Goal: Information Seeking & Learning: Learn about a topic

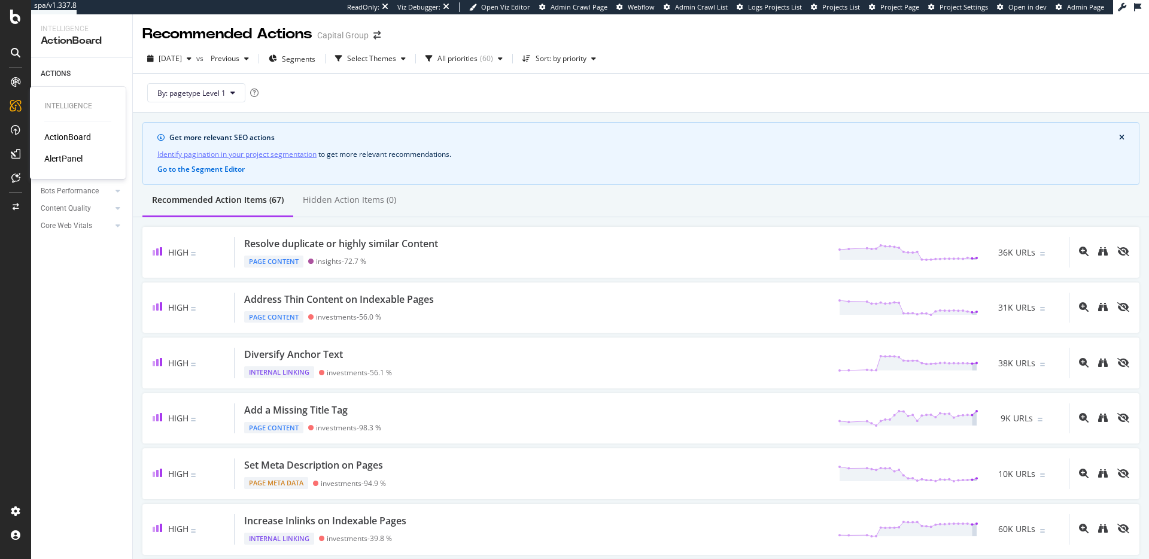
click at [73, 155] on div "AlertPanel" at bounding box center [63, 159] width 38 height 12
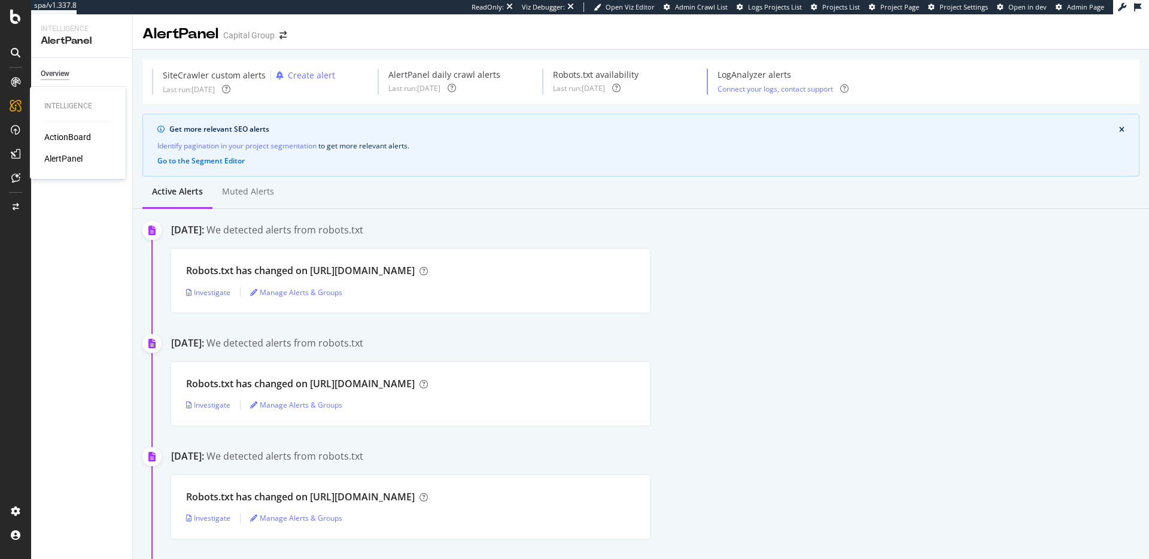
click at [64, 139] on div "ActionBoard" at bounding box center [67, 137] width 47 height 12
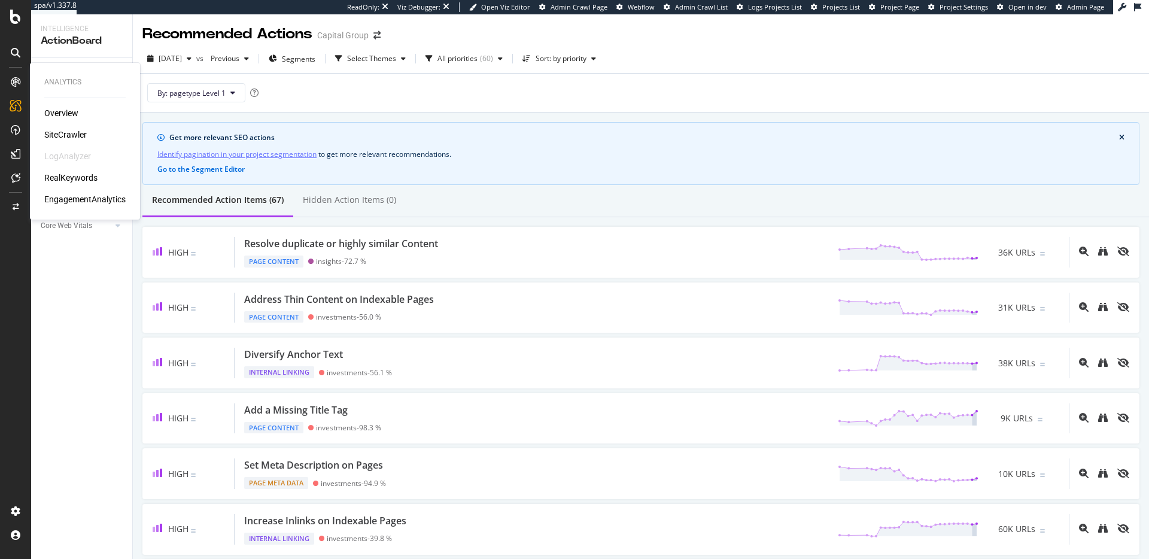
click at [60, 115] on div "Overview" at bounding box center [61, 113] width 34 height 12
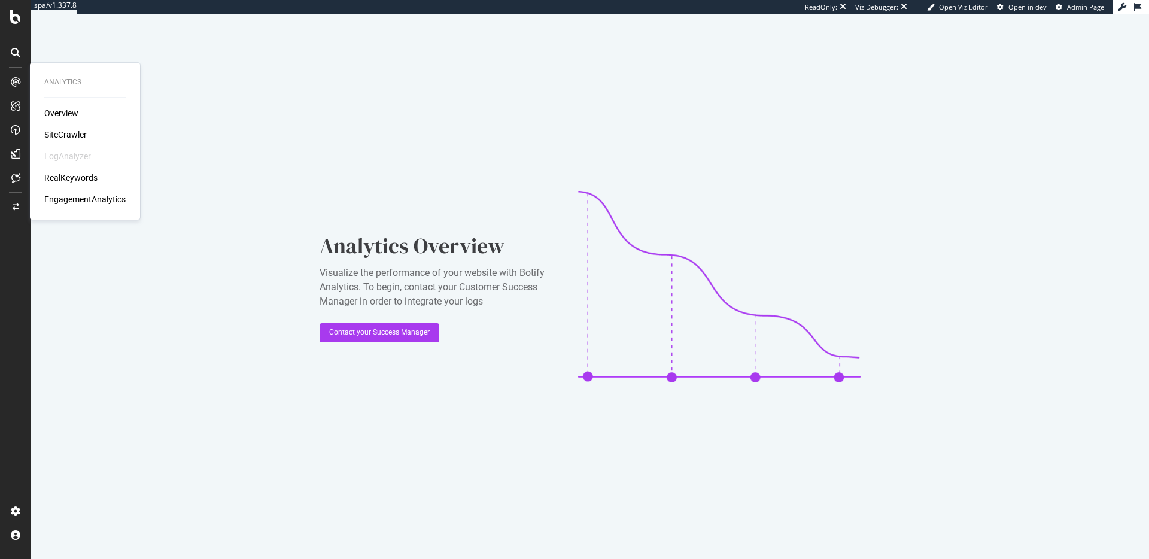
click at [81, 132] on div "SiteCrawler" at bounding box center [65, 135] width 42 height 12
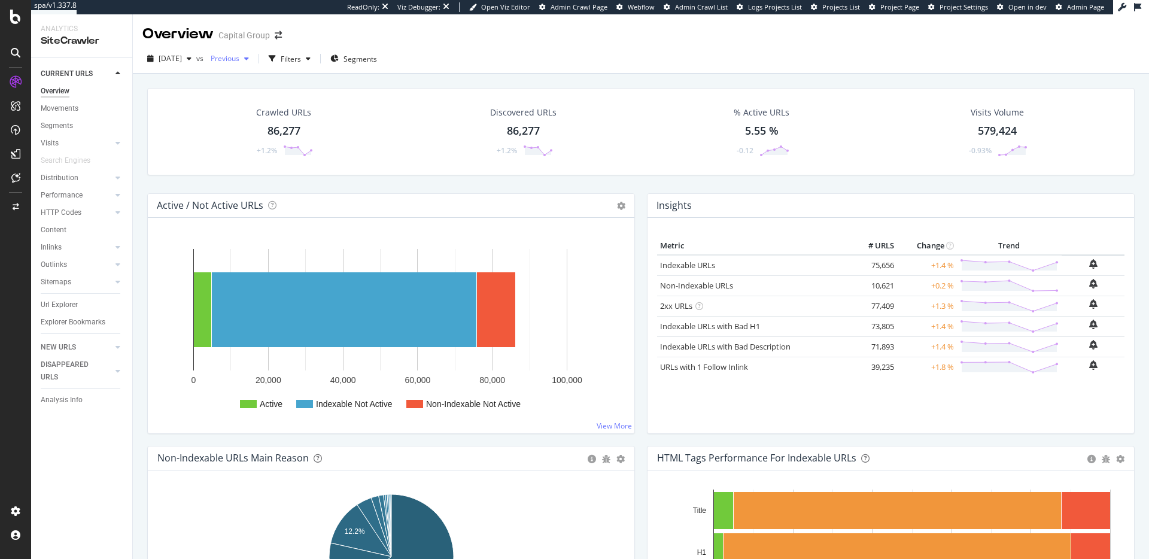
click at [239, 56] on span "Previous" at bounding box center [223, 58] width 34 height 10
click at [312, 168] on div "87.0K URLs" at bounding box center [321, 167] width 37 height 11
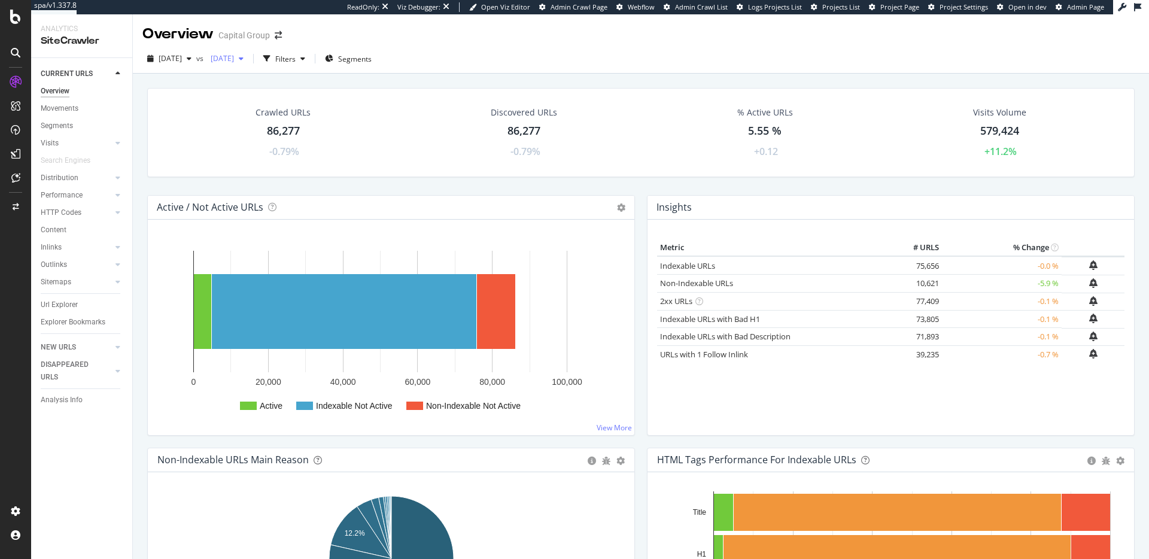
click at [234, 61] on span "2025 Jul. 25th" at bounding box center [220, 58] width 28 height 10
click at [286, 125] on div "2025 Aug. 22nd" at bounding box center [264, 123] width 62 height 11
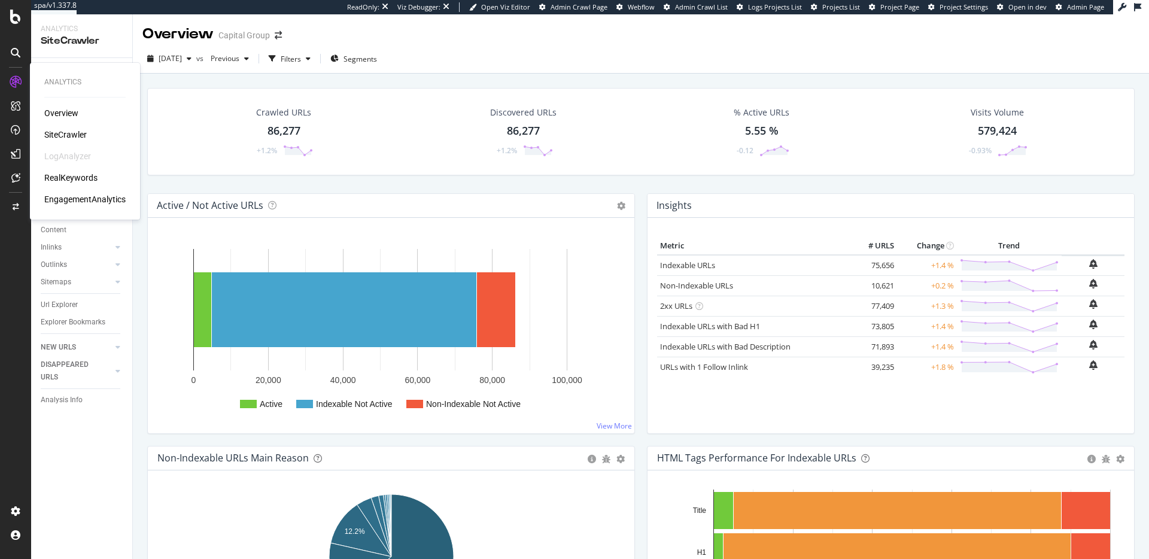
click at [83, 174] on div "RealKeywords" at bounding box center [70, 178] width 53 height 12
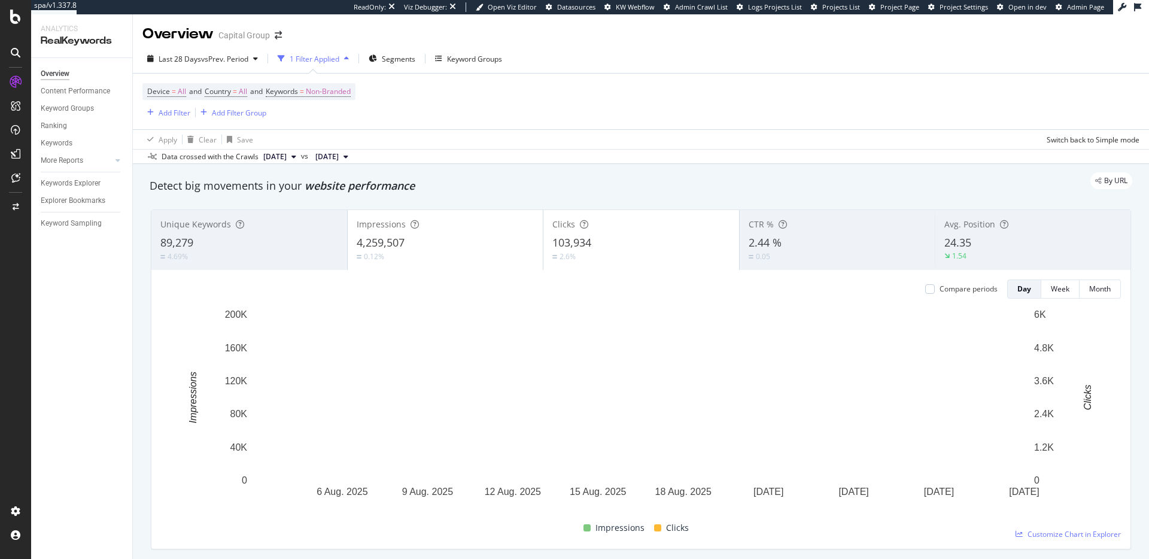
scroll to position [4, 0]
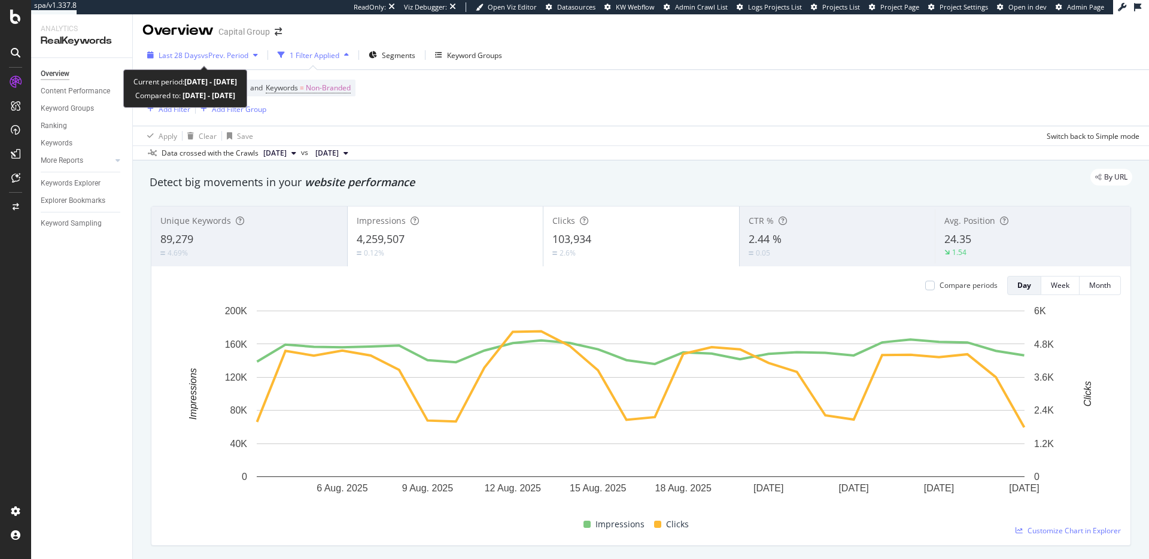
click at [238, 53] on span "vs Prev. Period" at bounding box center [224, 55] width 47 height 10
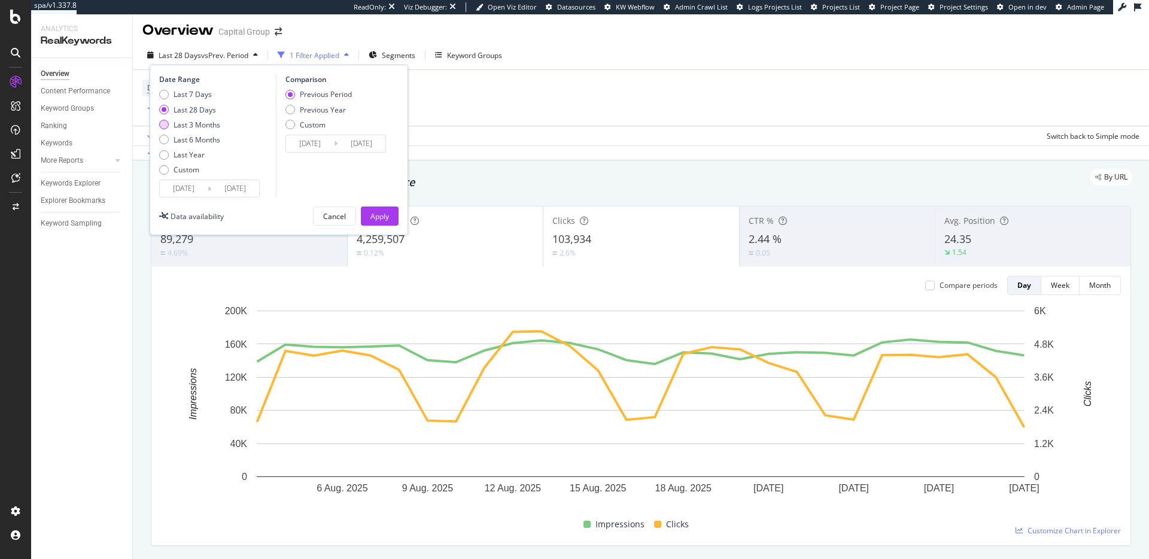
click at [214, 127] on div "Last 3 Months" at bounding box center [197, 125] width 47 height 10
type input "[DATE]"
click at [388, 217] on div "Apply" at bounding box center [379, 216] width 19 height 10
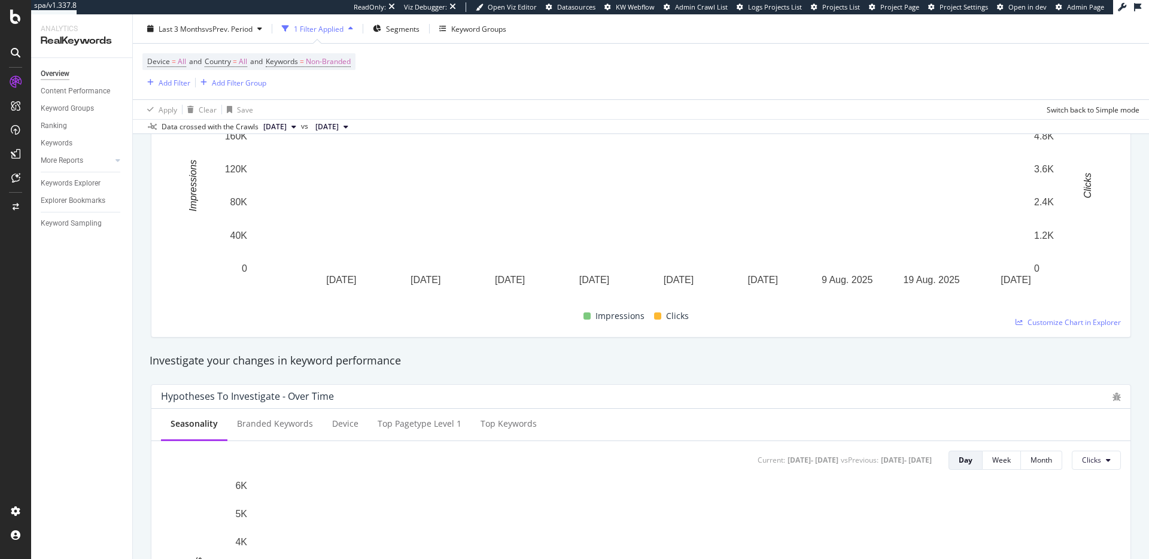
scroll to position [213, 0]
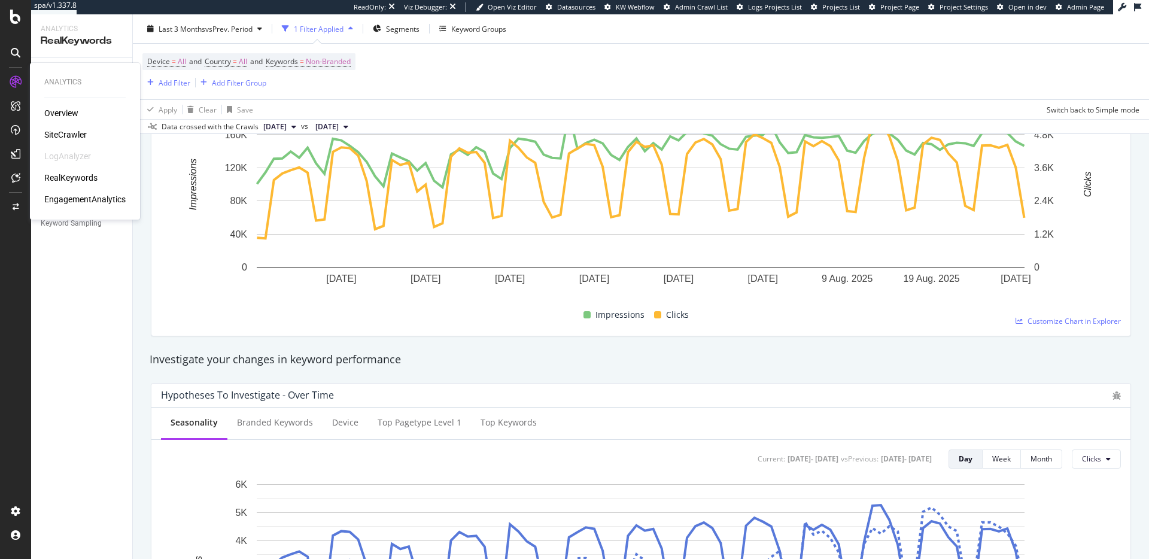
click at [77, 138] on div "SiteCrawler" at bounding box center [65, 135] width 42 height 12
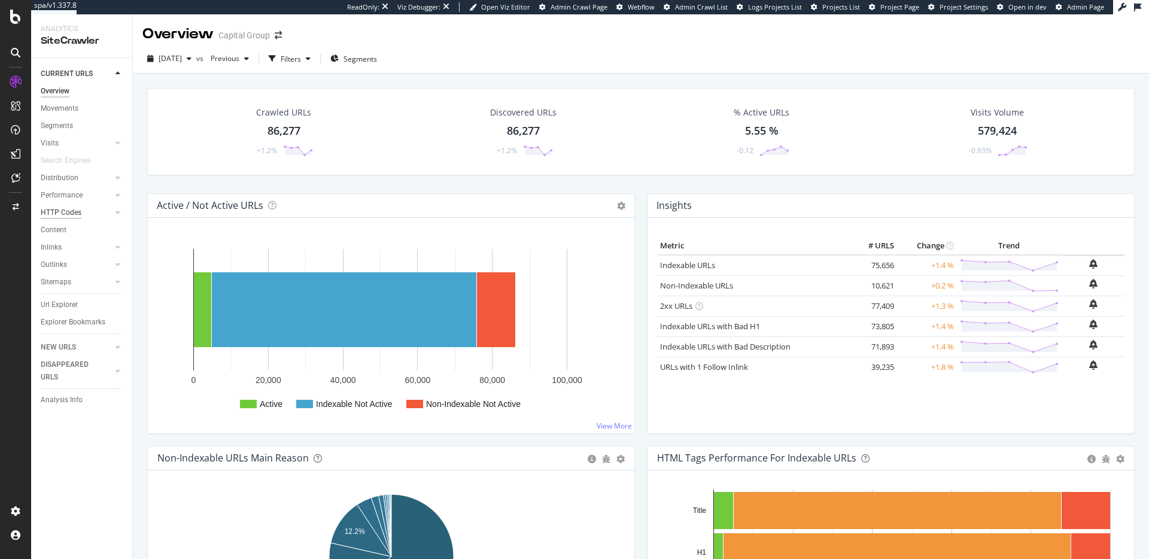
click at [78, 218] on div "HTTP Codes" at bounding box center [87, 212] width 92 height 17
click at [77, 216] on div "HTTP Codes" at bounding box center [61, 212] width 41 height 13
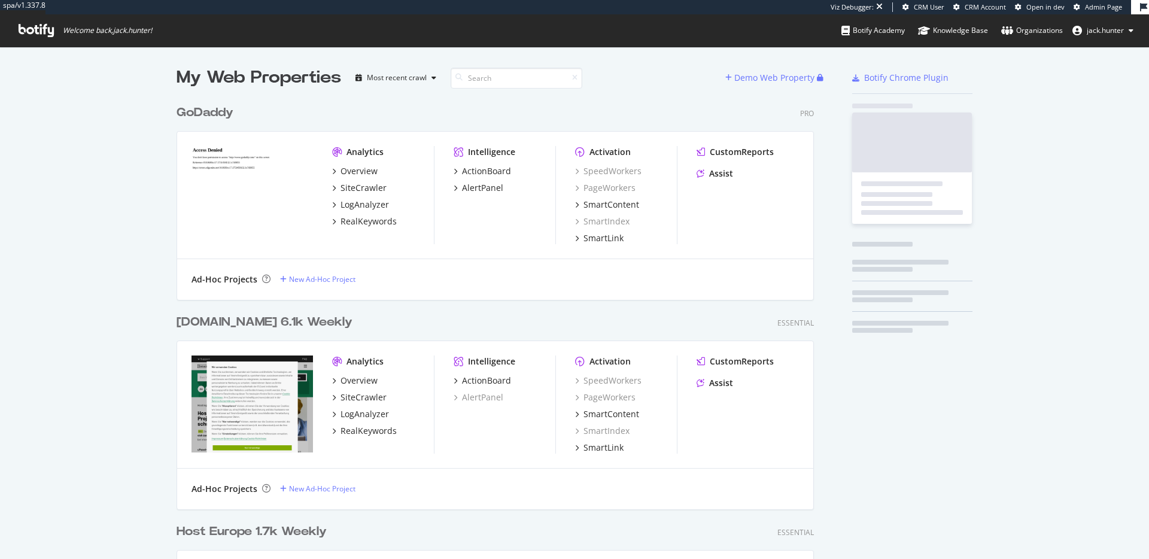
scroll to position [854, 647]
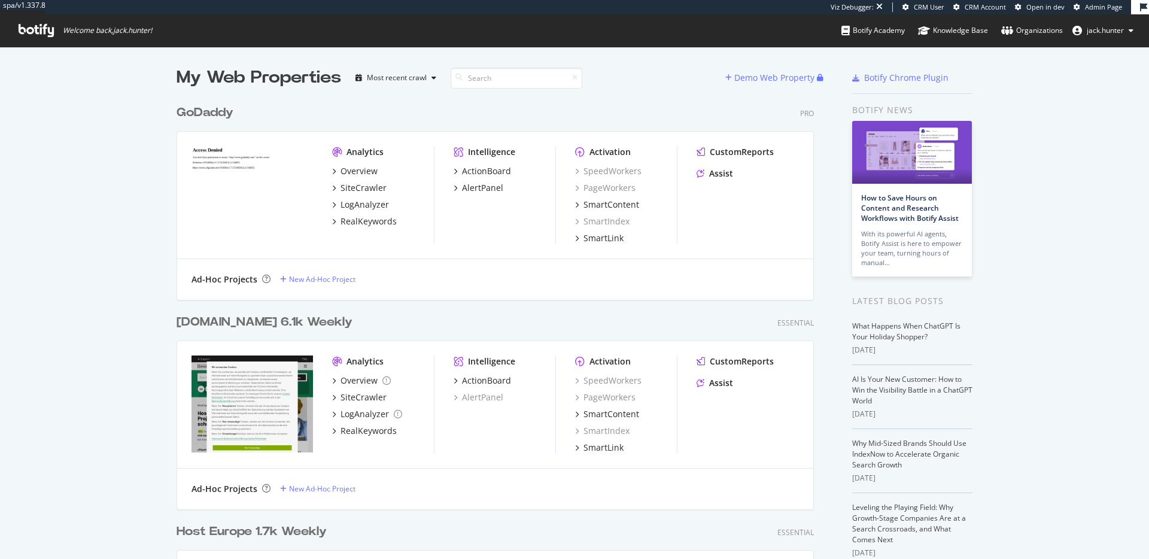
click at [204, 114] on div "GoDaddy" at bounding box center [204, 112] width 57 height 17
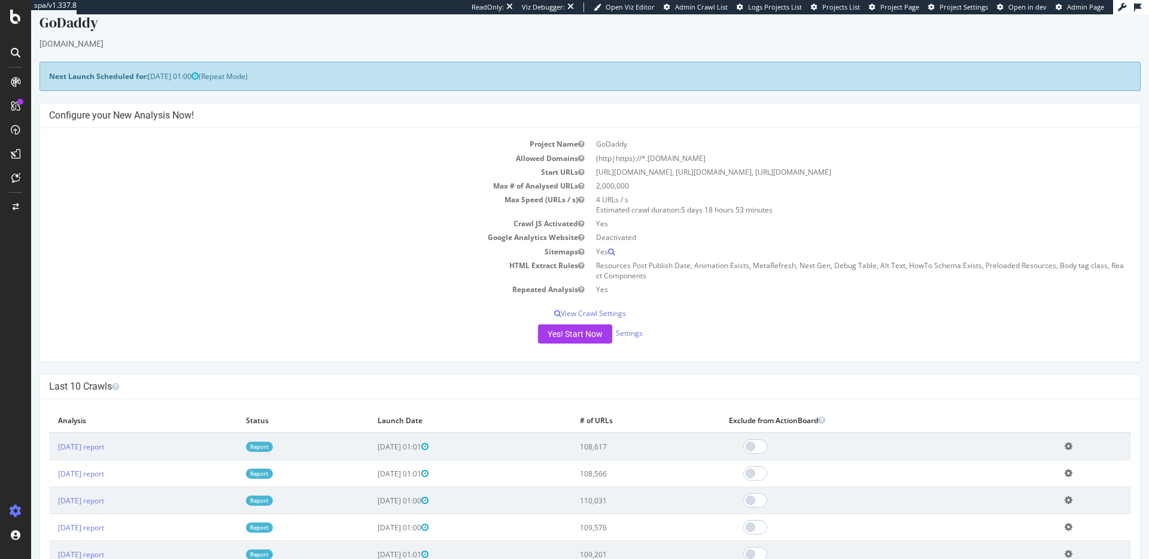
scroll to position [19, 0]
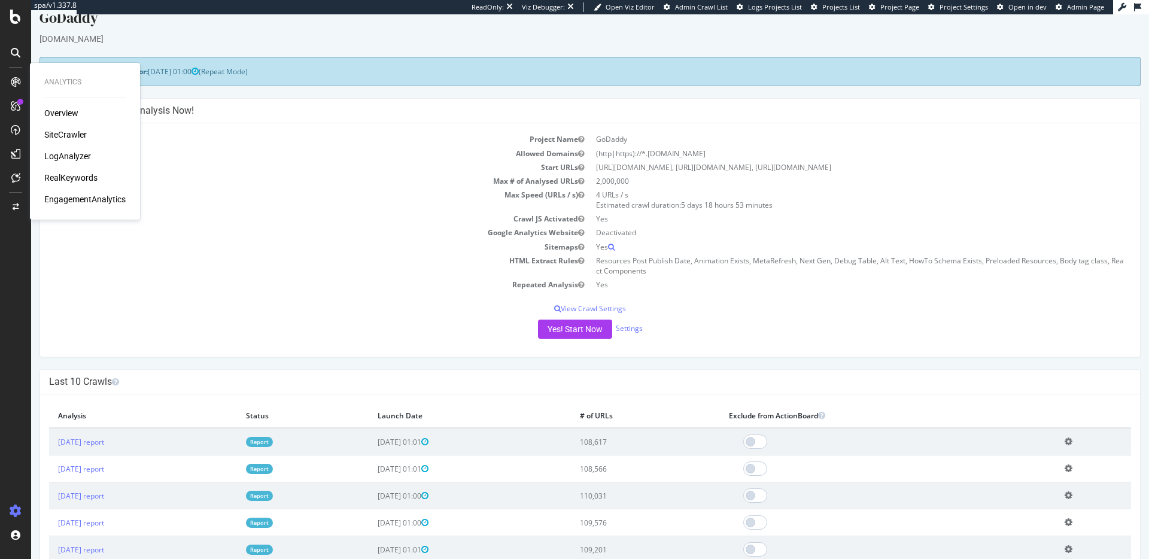
click at [61, 127] on div "Overview SiteCrawler LogAnalyzer RealKeywords EngagementAnalytics" at bounding box center [84, 156] width 81 height 98
drag, startPoint x: 60, startPoint y: 130, endPoint x: 101, endPoint y: 132, distance: 41.3
click at [60, 130] on div "SiteCrawler" at bounding box center [65, 135] width 42 height 12
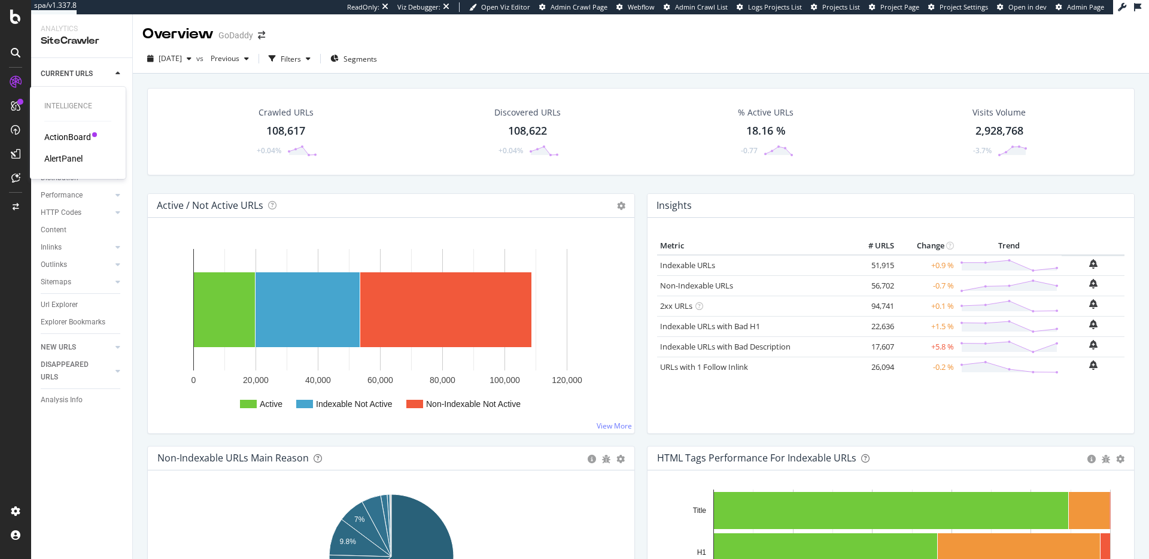
click at [59, 163] on div "AlertPanel" at bounding box center [63, 159] width 38 height 12
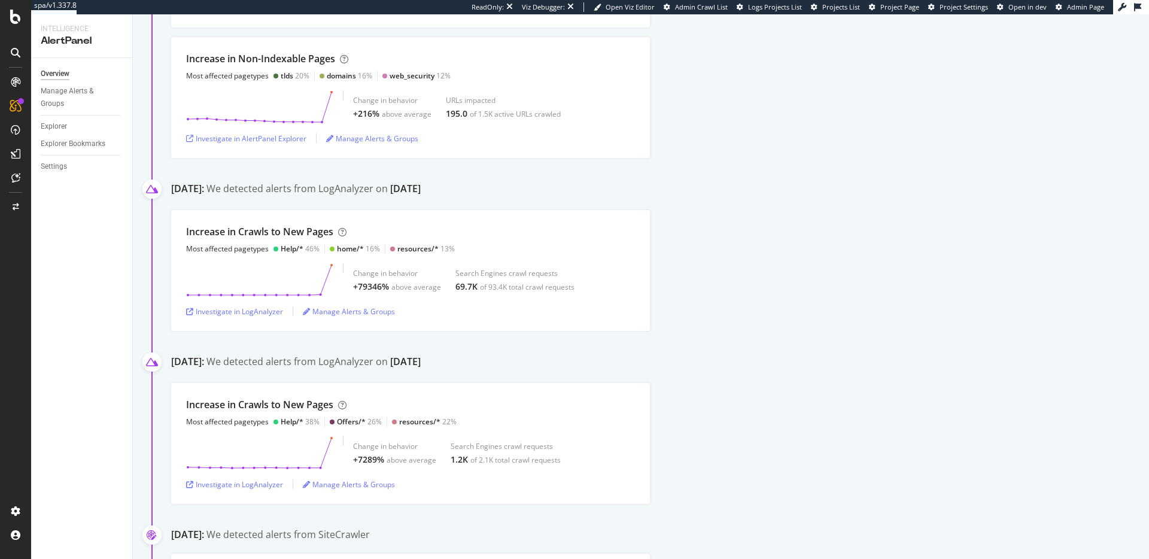
scroll to position [939, 0]
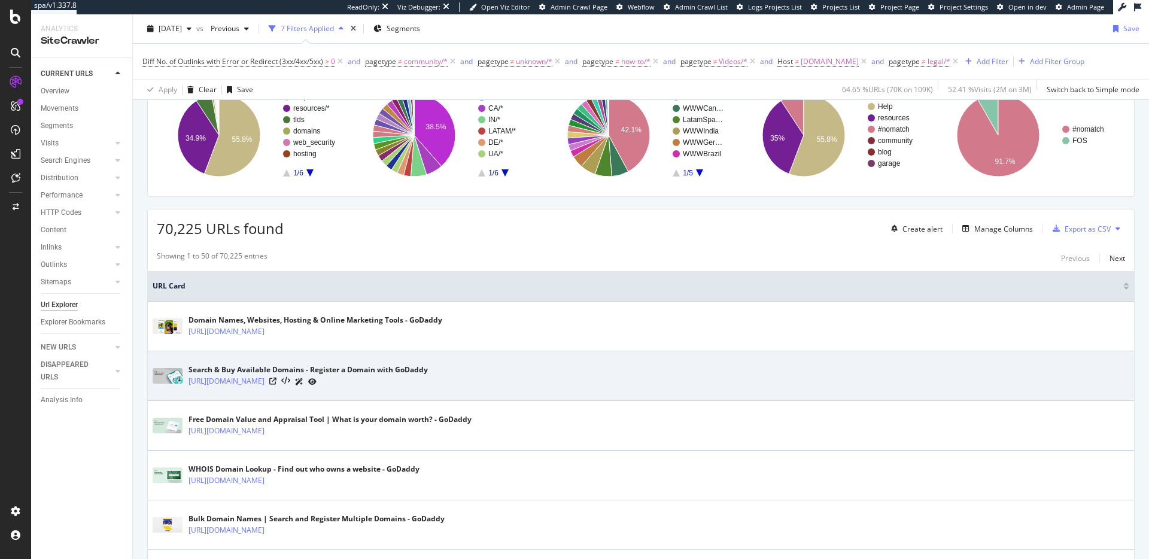
scroll to position [107, 0]
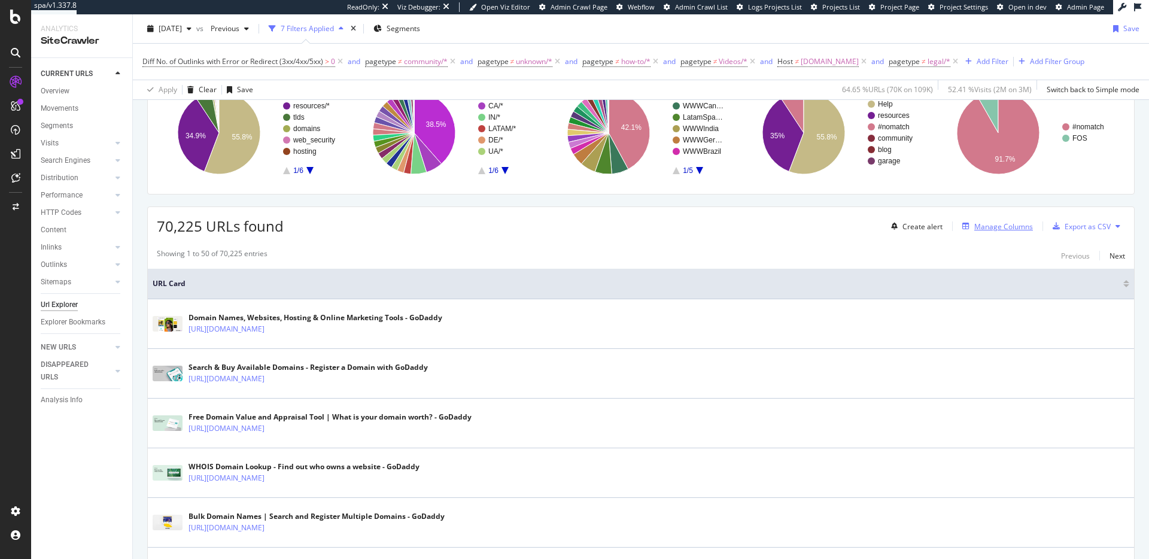
click at [1023, 230] on div "Manage Columns" at bounding box center [1003, 226] width 59 height 10
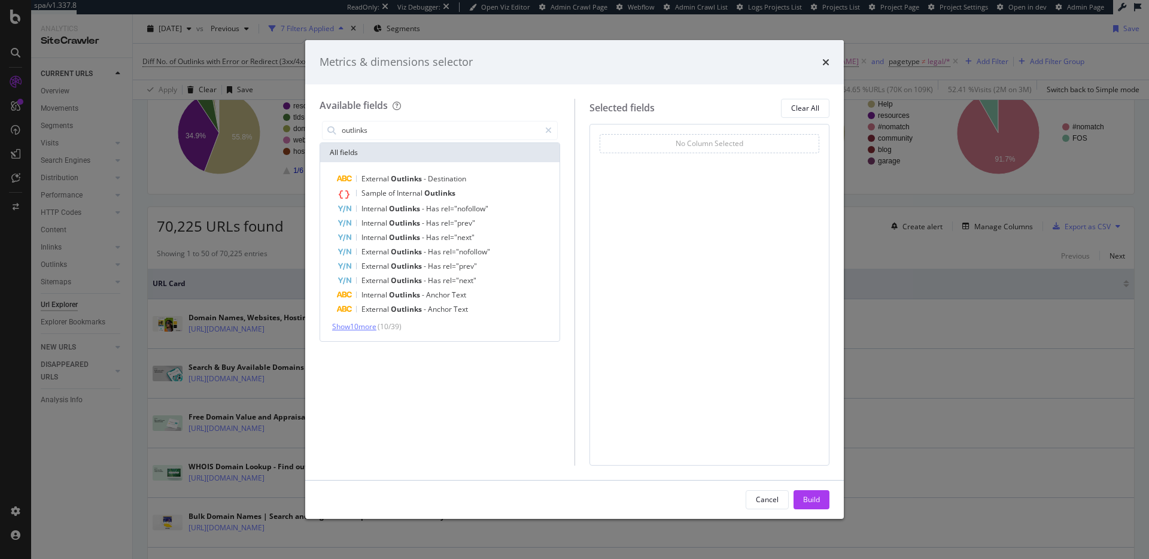
type input "outlinks"
click at [367, 329] on span "Show 10 more" at bounding box center [354, 326] width 44 height 10
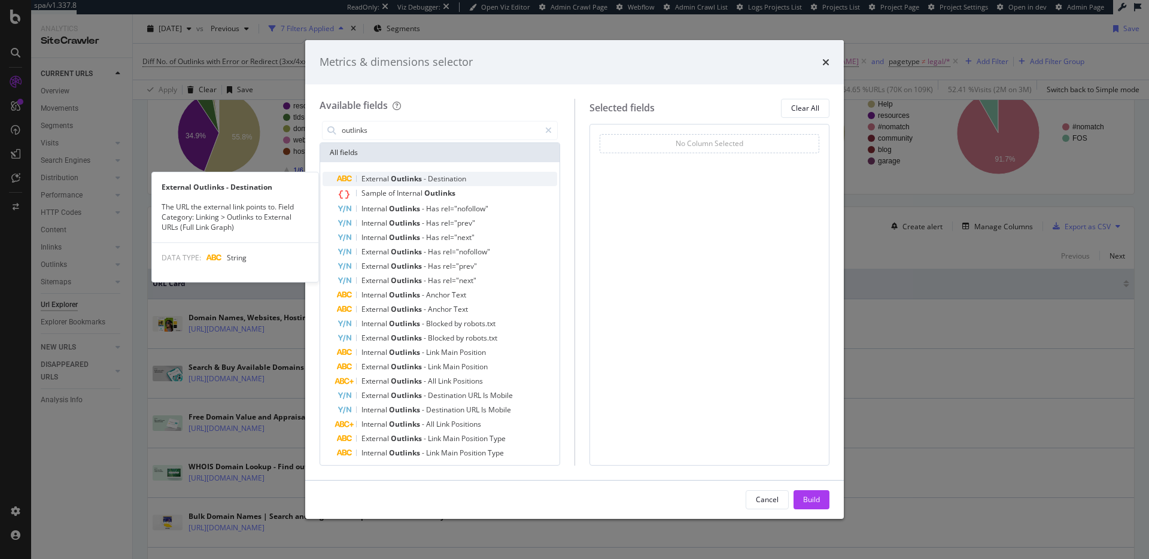
click at [448, 178] on span "Destination" at bounding box center [447, 179] width 38 height 10
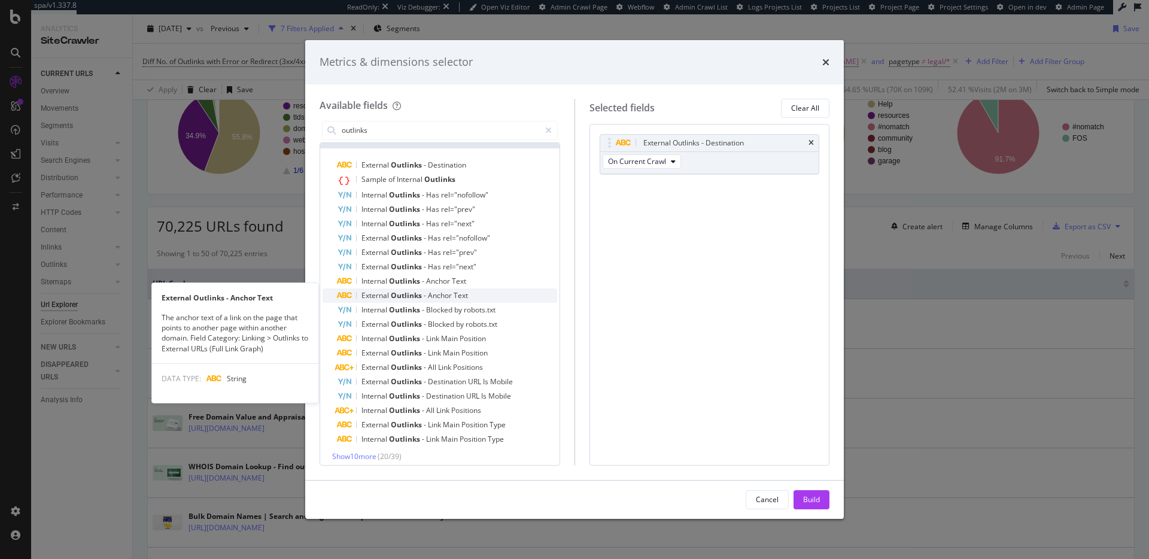
scroll to position [20, 0]
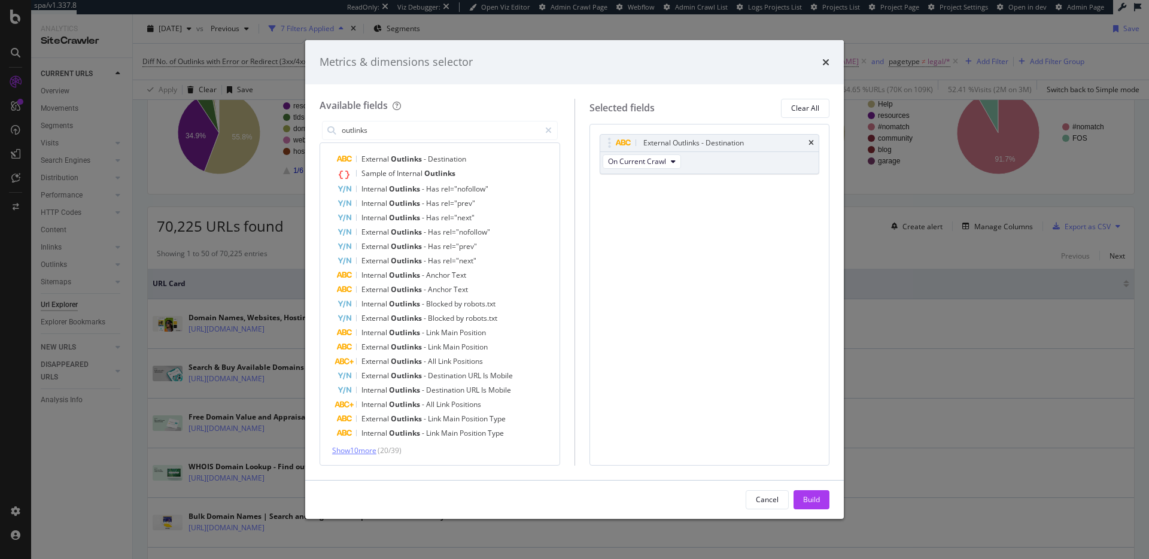
click at [357, 454] on span "Show 10 more" at bounding box center [354, 450] width 44 height 10
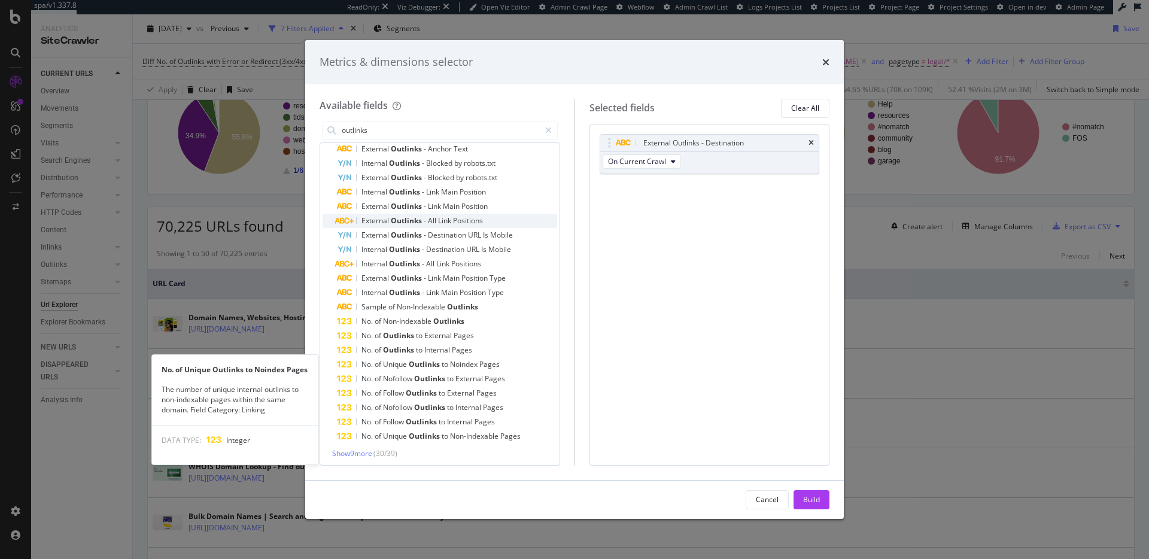
scroll to position [163, 0]
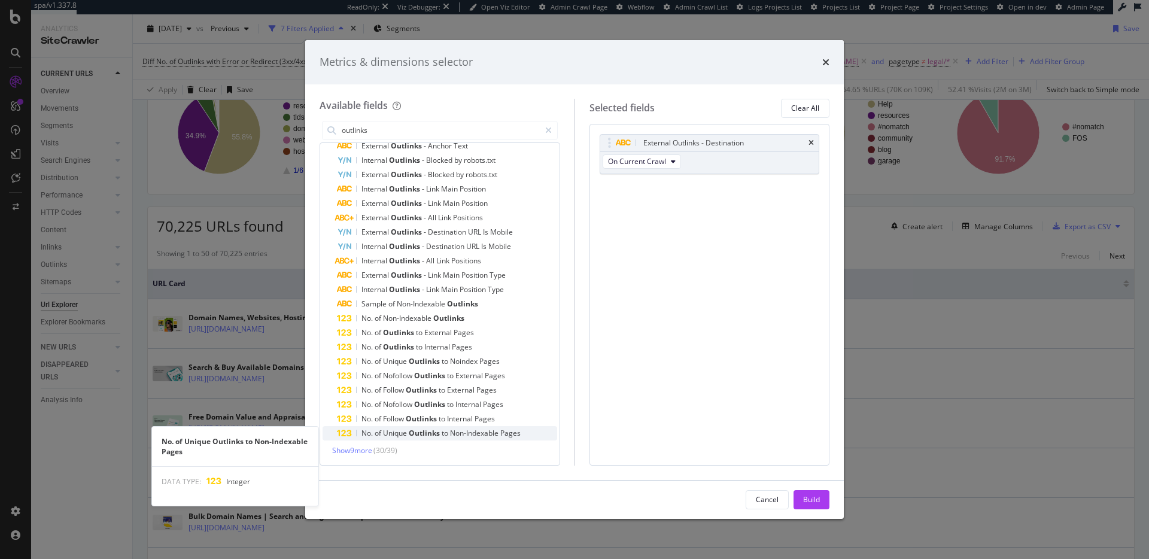
click at [489, 436] on span "Non-Indexable" at bounding box center [475, 433] width 50 height 10
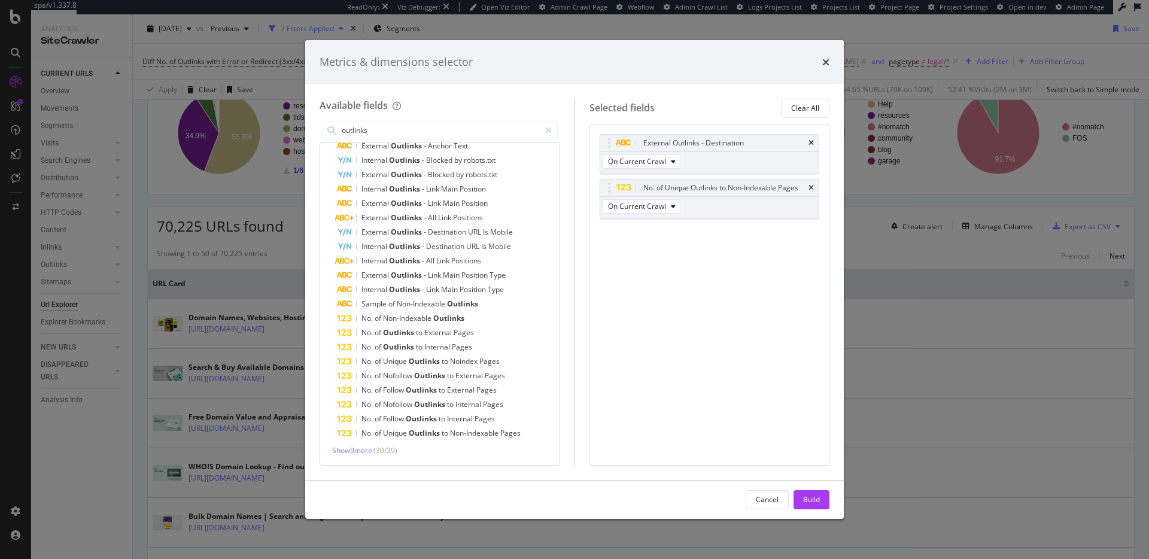
click at [817, 498] on div "Build" at bounding box center [811, 499] width 17 height 10
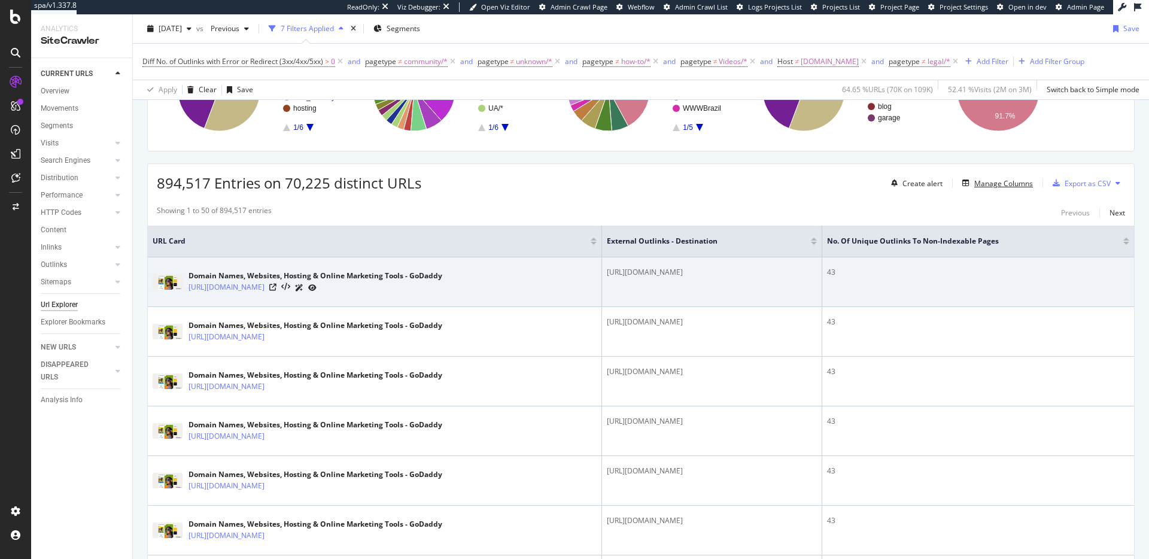
scroll to position [155, 0]
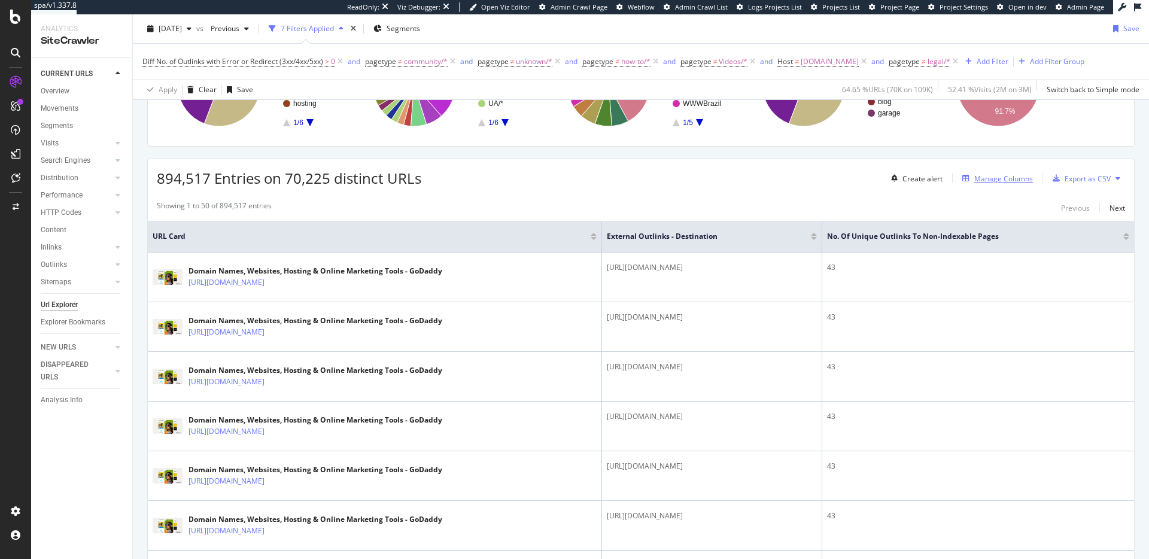
click at [988, 180] on div "Manage Columns" at bounding box center [1003, 179] width 59 height 10
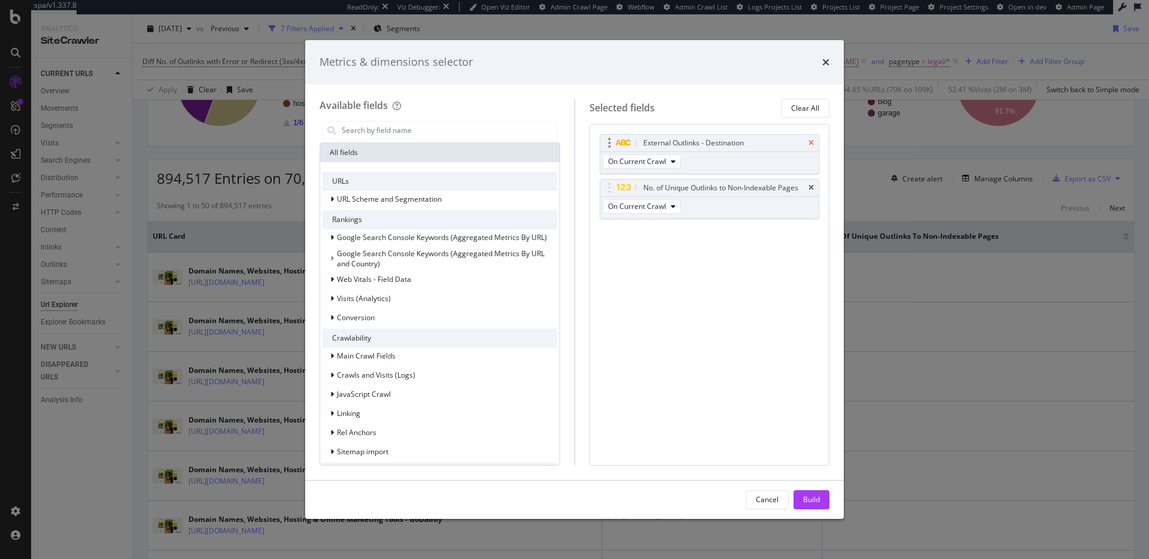
click at [813, 142] on icon "times" at bounding box center [810, 142] width 5 height 7
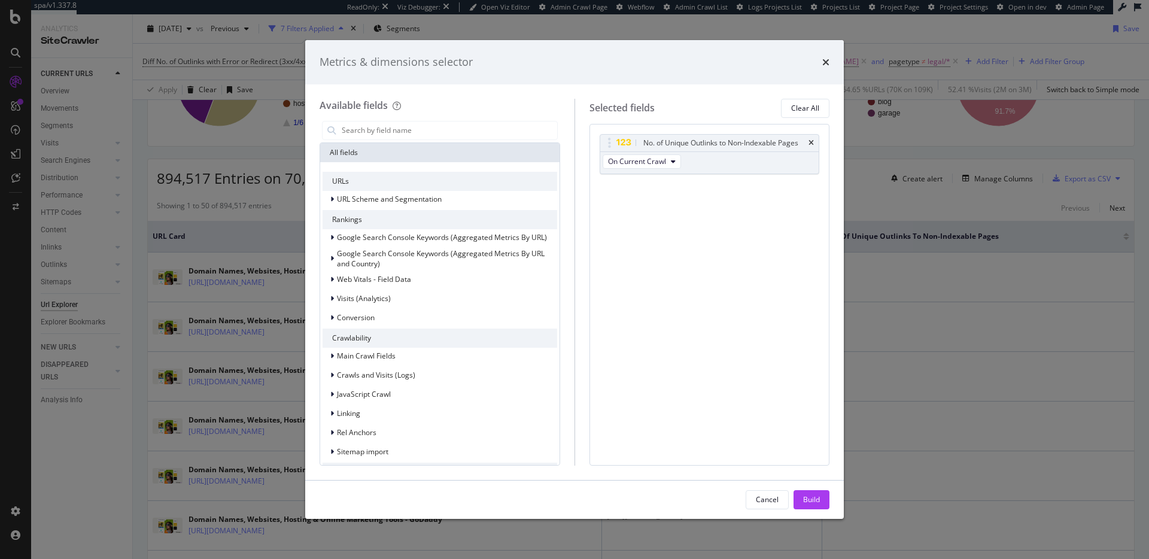
click at [805, 497] on div "Build" at bounding box center [811, 499] width 17 height 10
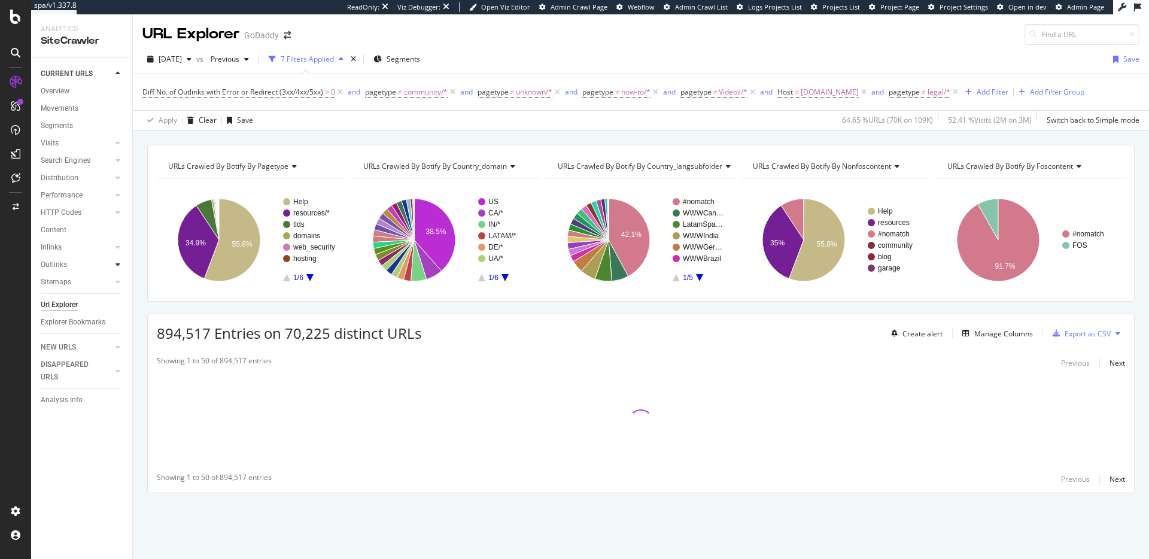
click at [121, 265] on div at bounding box center [118, 264] width 12 height 12
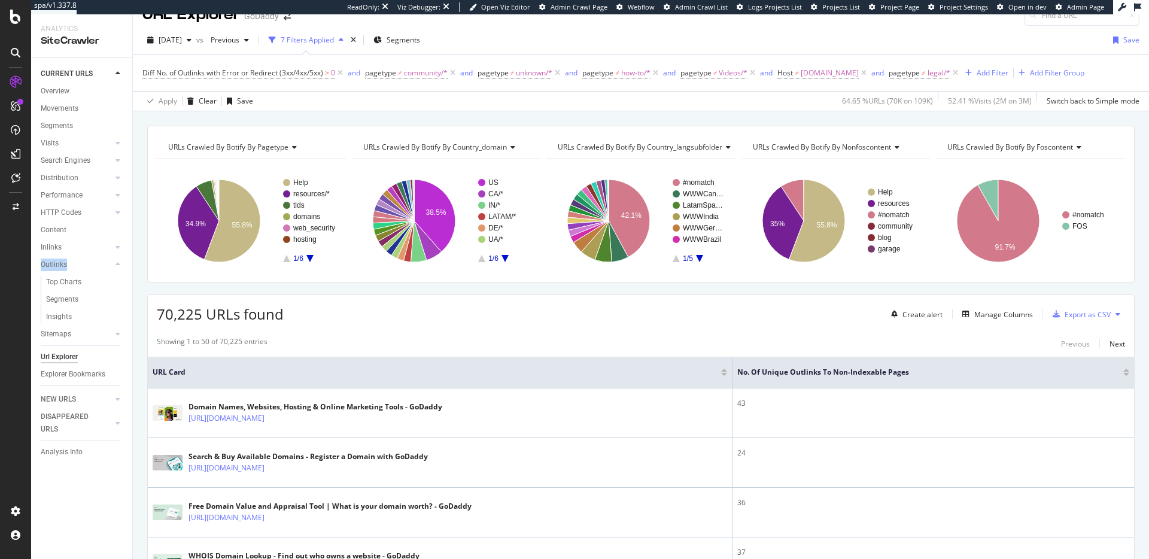
scroll to position [20, 0]
click at [1008, 311] on div "Manage Columns" at bounding box center [1003, 313] width 59 height 10
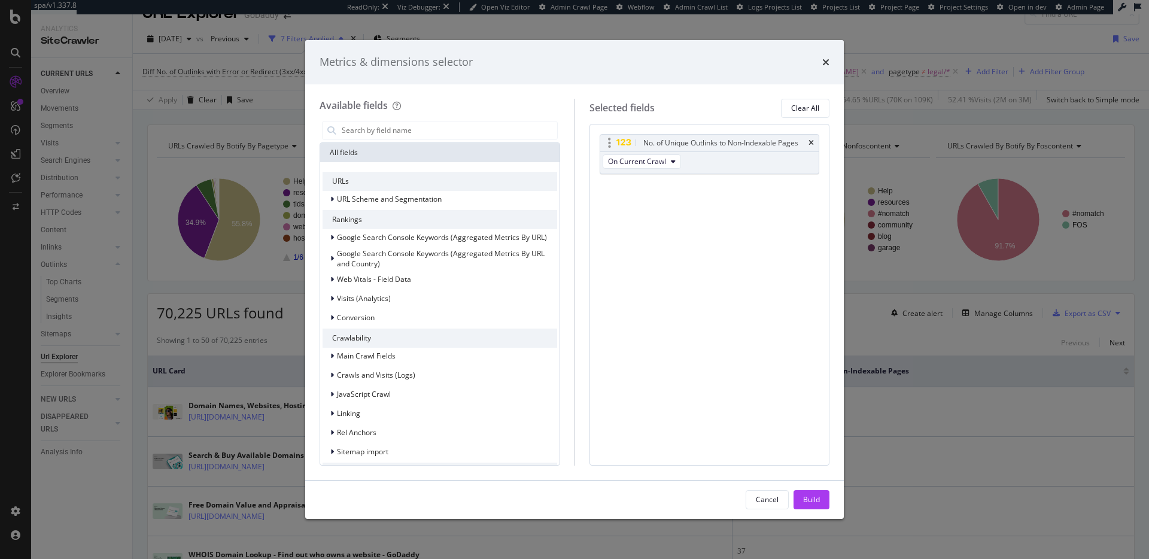
click at [815, 143] on div "No. of Unique Outlinks to Non-Indexable Pages" at bounding box center [709, 143] width 219 height 17
click at [810, 143] on icon "times" at bounding box center [810, 142] width 5 height 7
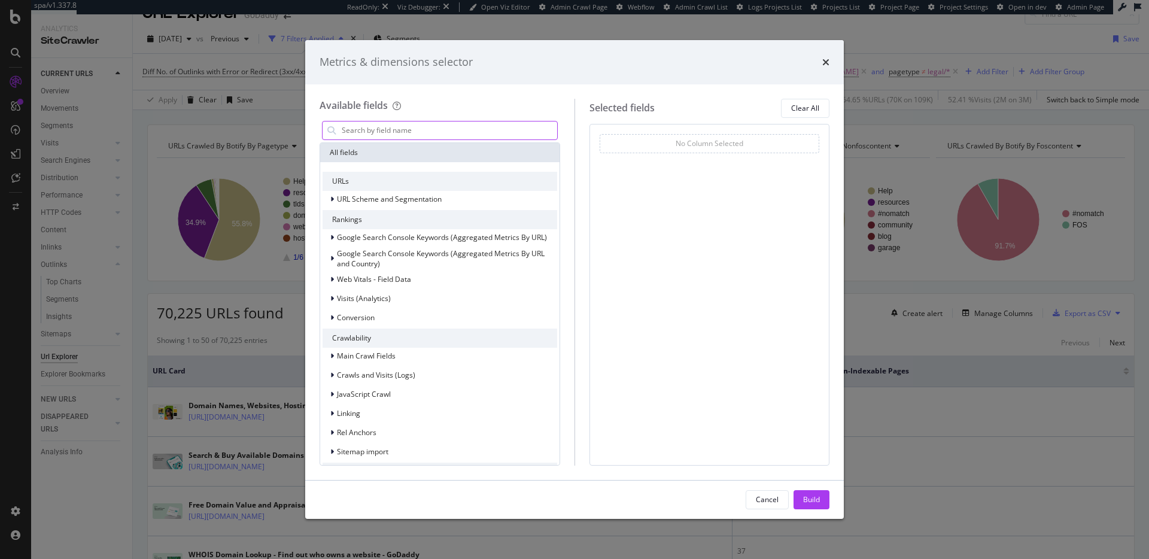
click at [375, 135] on input "modal" at bounding box center [448, 130] width 217 height 18
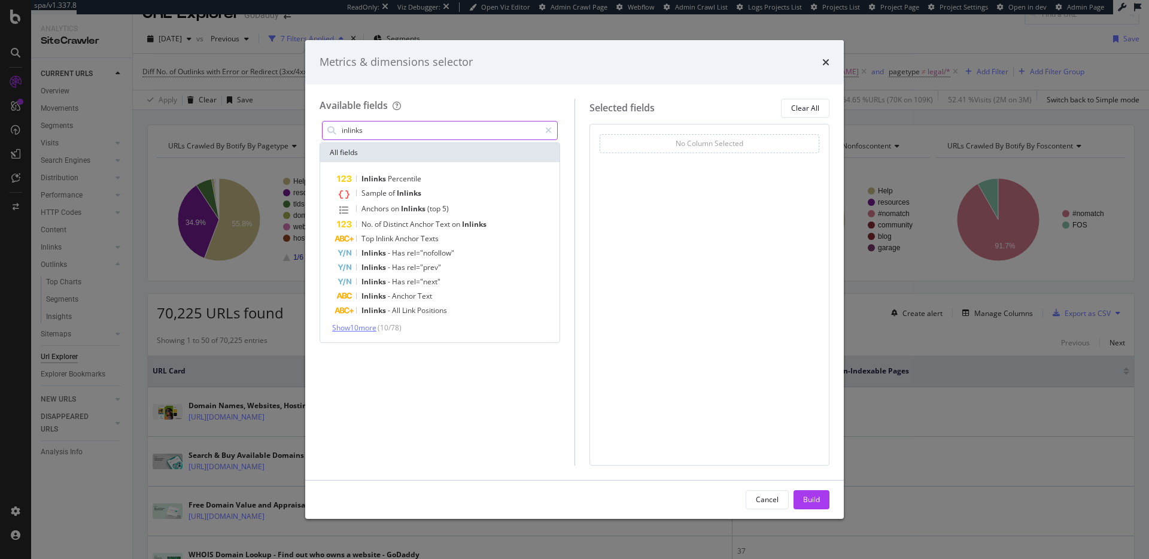
type input "inlinks"
click at [368, 327] on span "Show 10 more" at bounding box center [354, 327] width 44 height 10
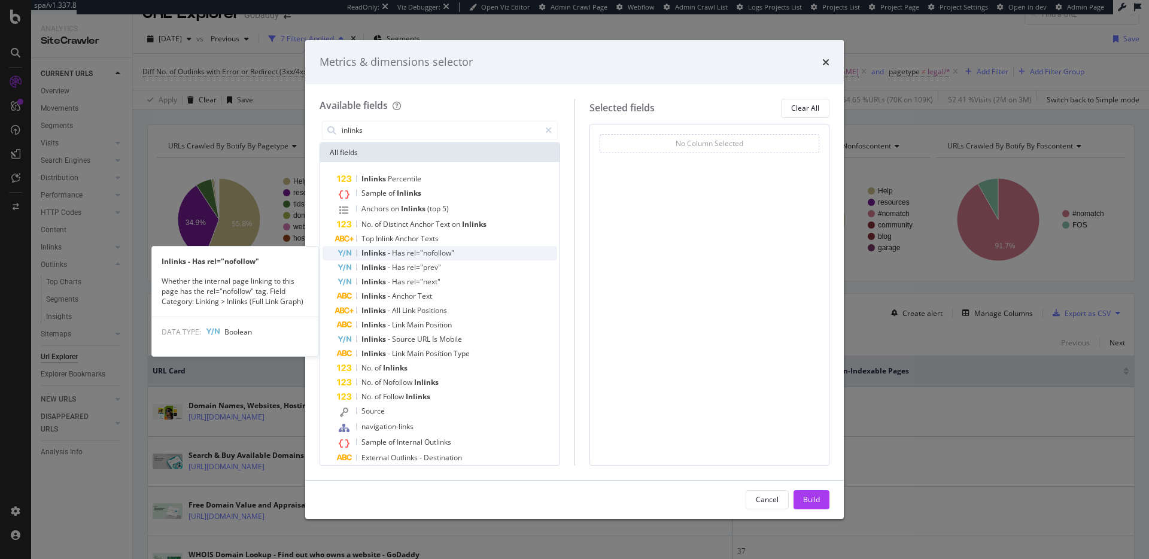
scroll to position [25, 0]
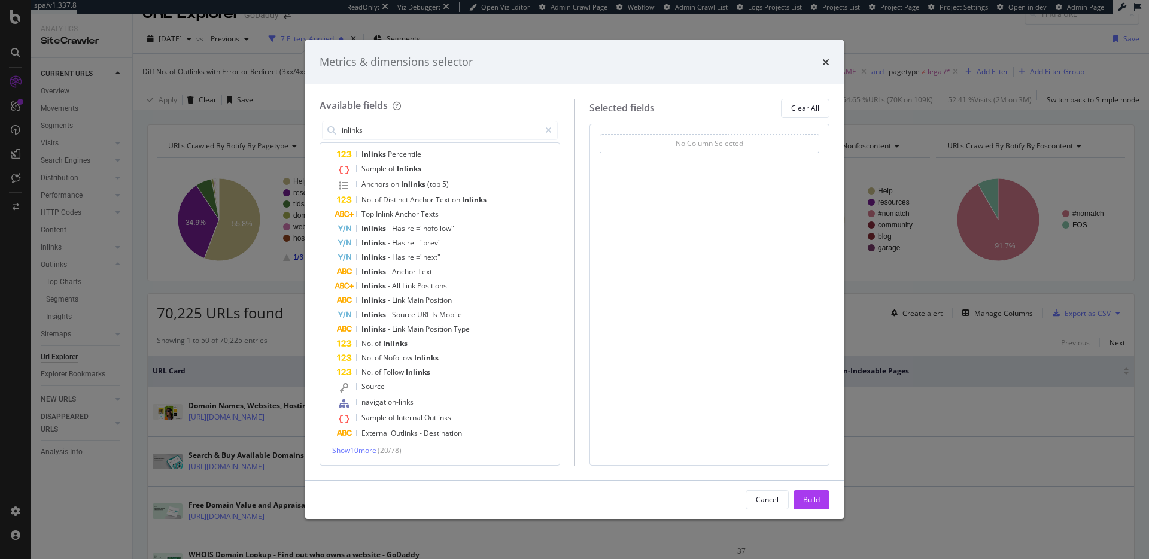
click at [359, 454] on span "Show 10 more" at bounding box center [354, 450] width 44 height 10
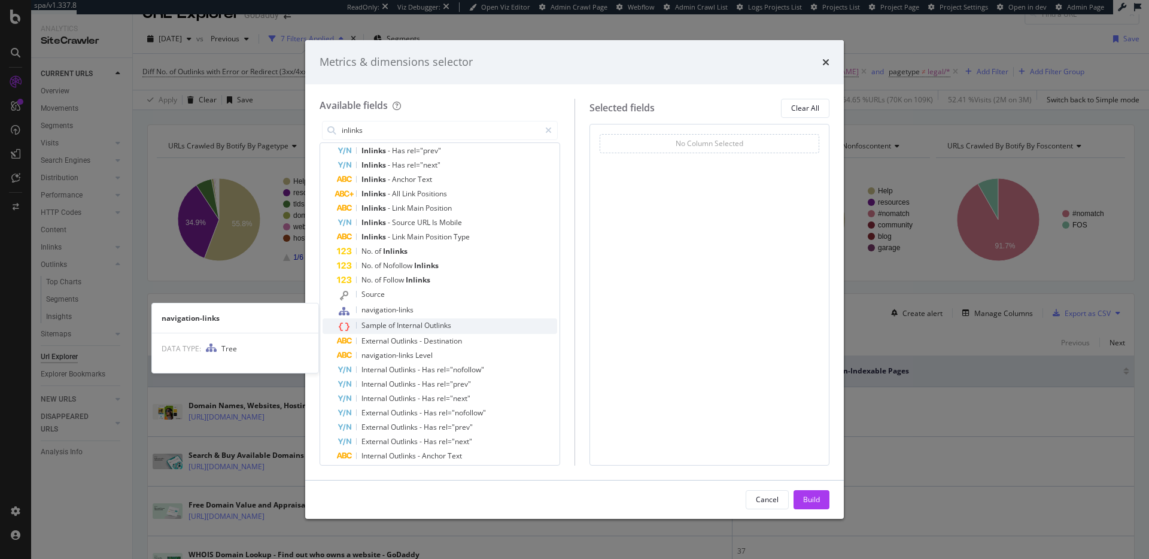
scroll to position [168, 0]
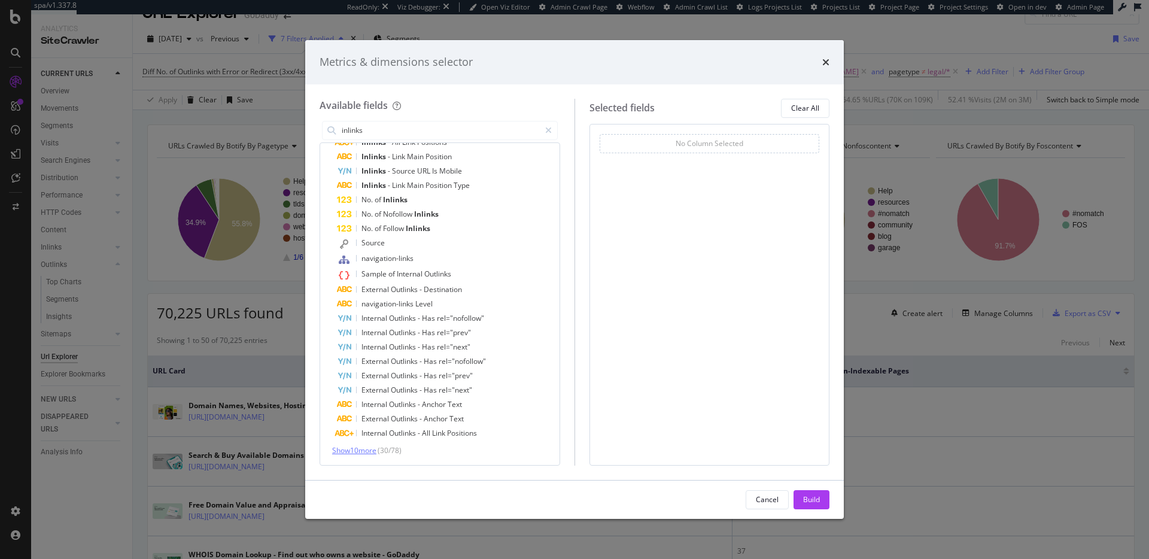
click at [368, 447] on span "Show 10 more" at bounding box center [354, 450] width 44 height 10
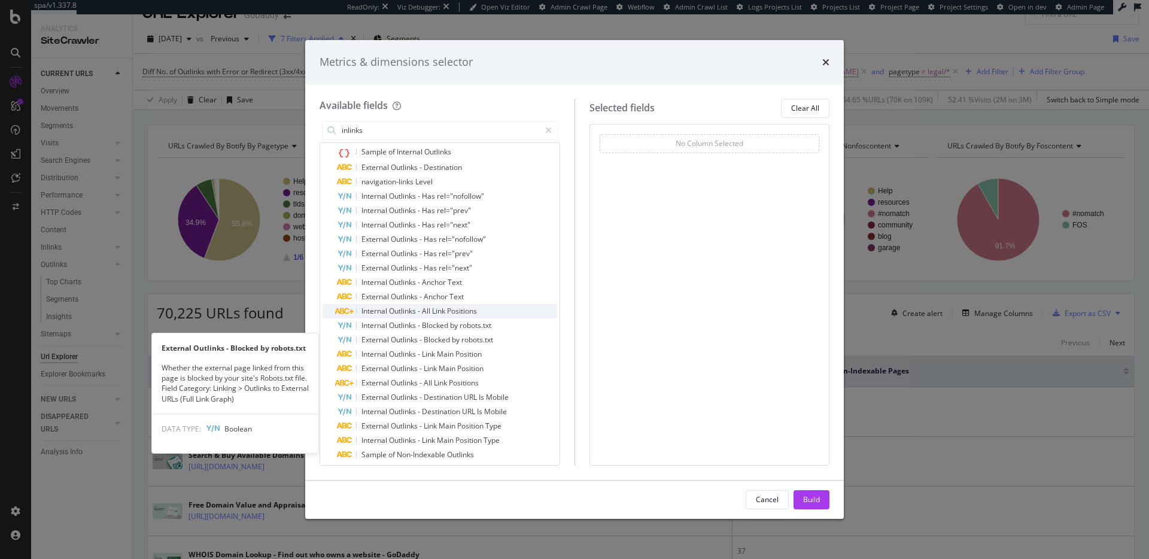
scroll to position [312, 0]
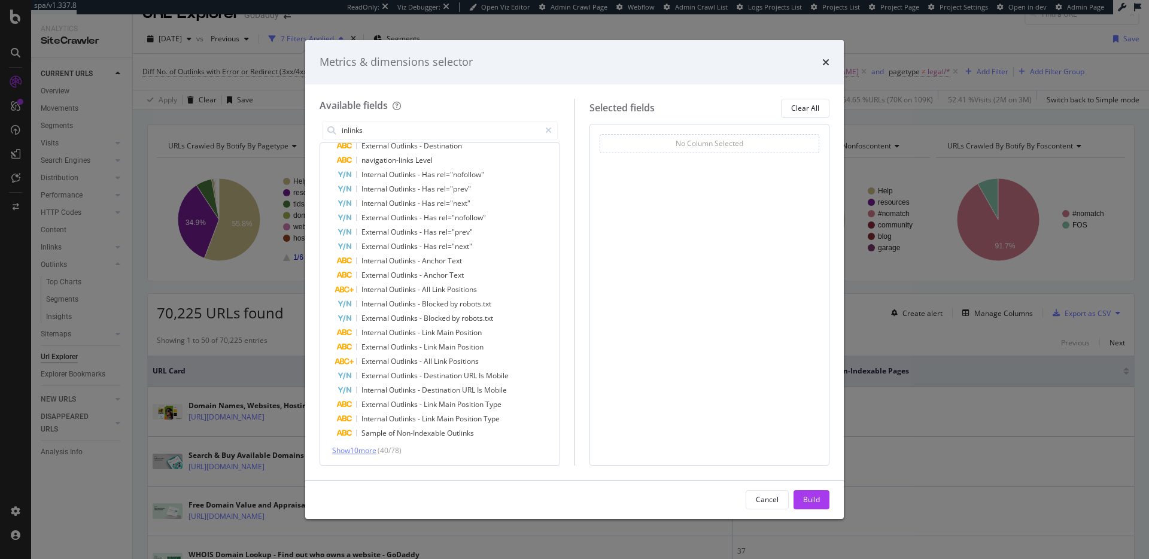
click at [352, 447] on span "Show 10 more" at bounding box center [354, 450] width 44 height 10
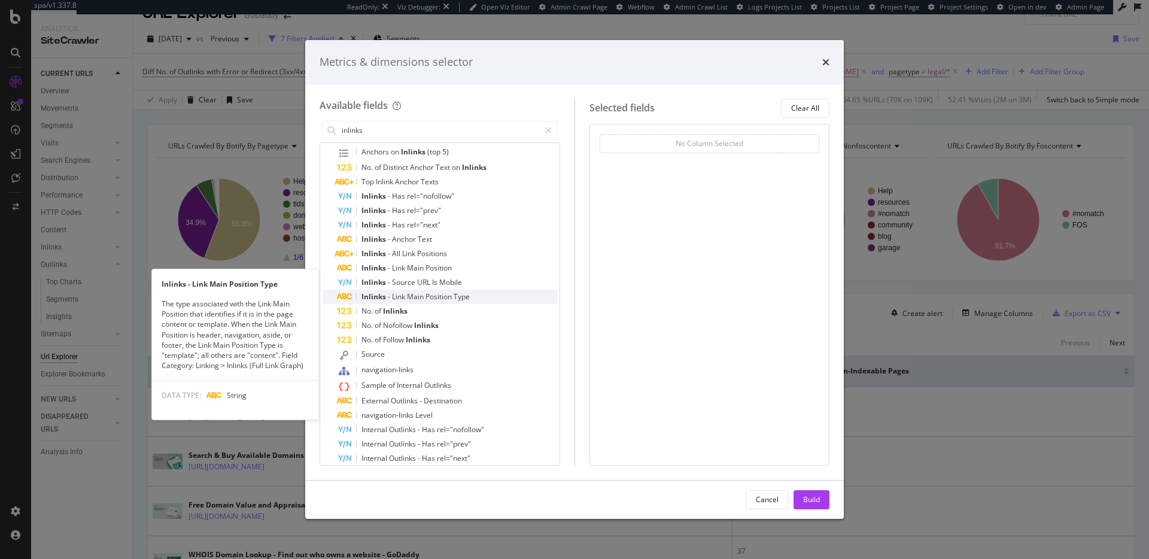
scroll to position [78, 0]
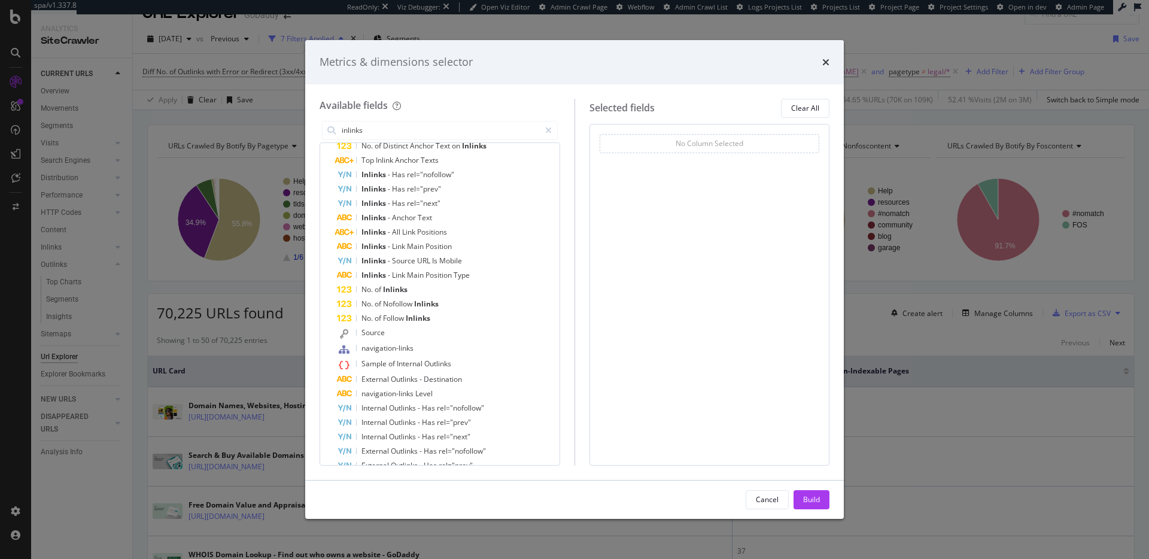
click at [830, 57] on div "Metrics & dimensions selector" at bounding box center [574, 62] width 538 height 44
click at [822, 62] on icon "times" at bounding box center [825, 62] width 7 height 10
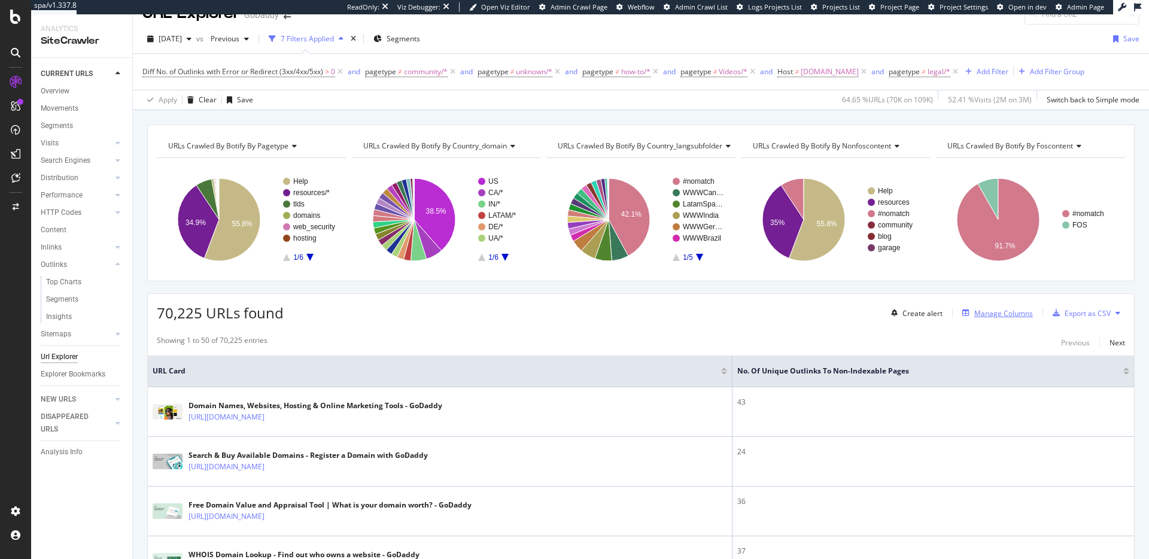
click at [1012, 313] on div "Manage Columns" at bounding box center [1003, 313] width 59 height 10
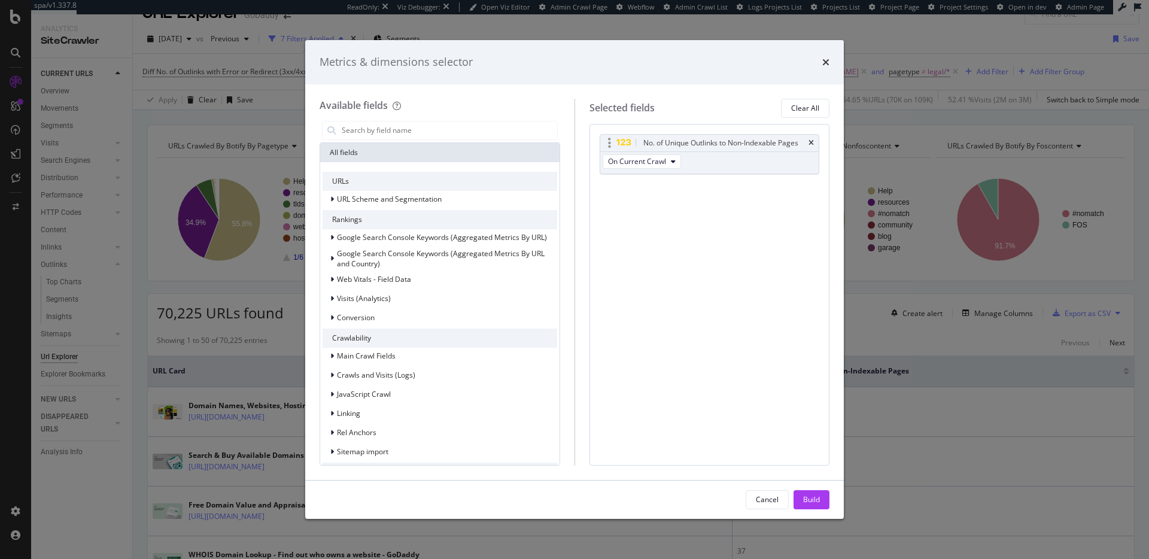
click at [815, 145] on div "No. of Unique Outlinks to Non-Indexable Pages" at bounding box center [709, 143] width 219 height 17
click at [814, 143] on div "No. of Unique Outlinks to Non-Indexable Pages" at bounding box center [709, 143] width 219 height 17
click at [811, 141] on icon "times" at bounding box center [810, 142] width 5 height 7
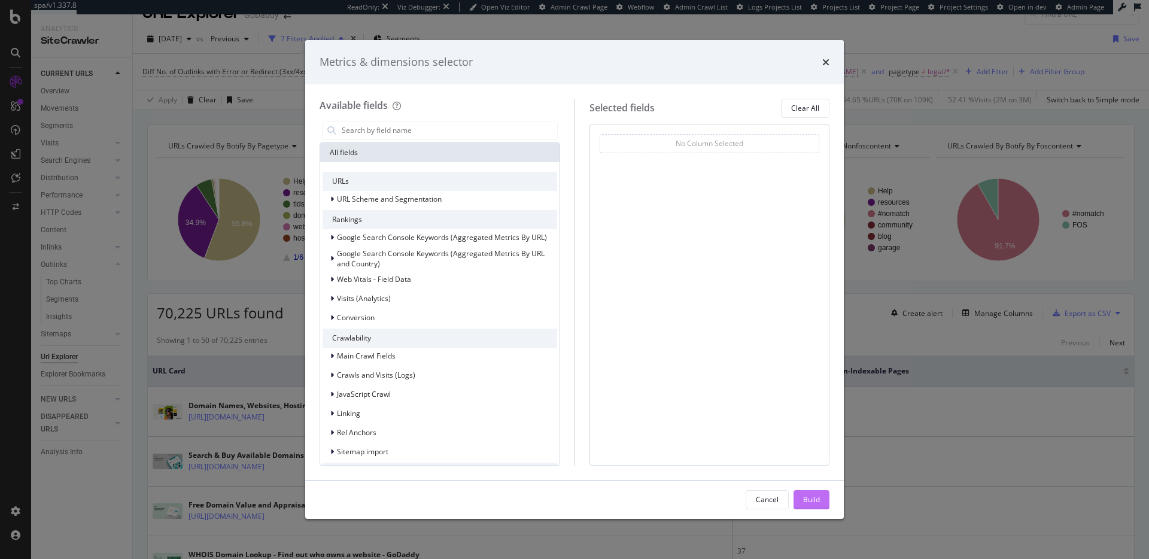
click at [805, 504] on div "Build" at bounding box center [811, 499] width 17 height 10
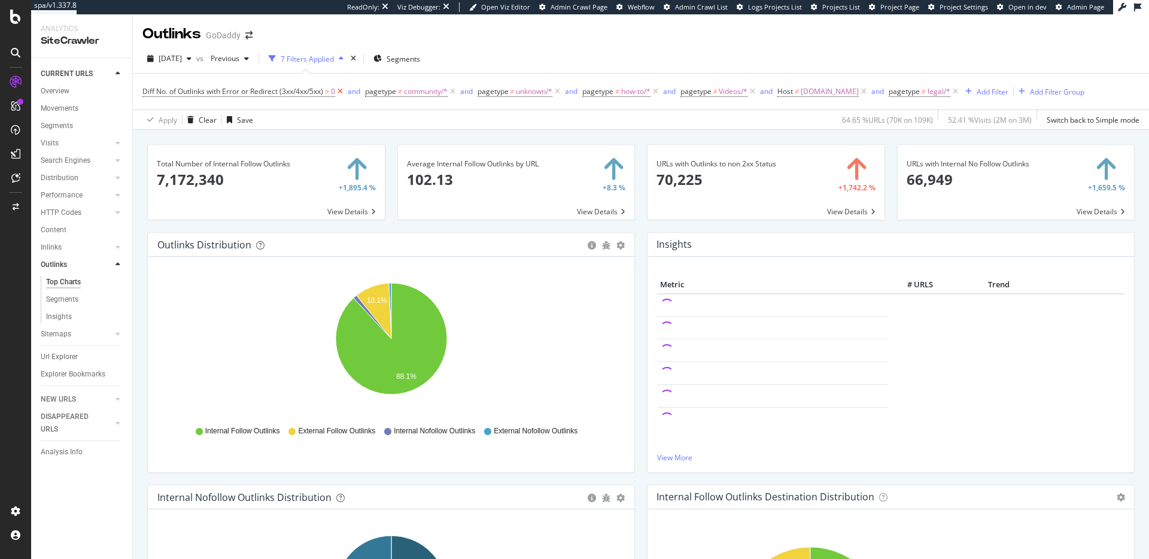
click at [343, 89] on icon at bounding box center [340, 92] width 10 height 12
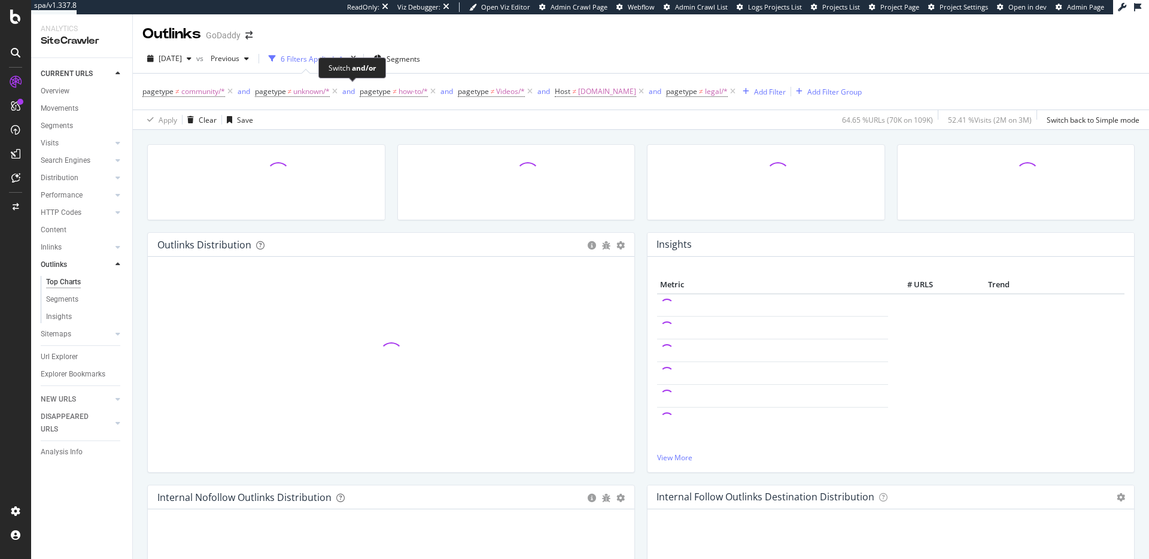
drag, startPoint x: 348, startPoint y: 90, endPoint x: 338, endPoint y: 90, distance: 9.6
click at [345, 90] on div "and" at bounding box center [348, 91] width 13 height 10
click at [333, 90] on icon at bounding box center [329, 92] width 10 height 12
click at [333, 90] on div "or" at bounding box center [333, 91] width 7 height 10
drag, startPoint x: 323, startPoint y: 91, endPoint x: 355, endPoint y: 62, distance: 43.2
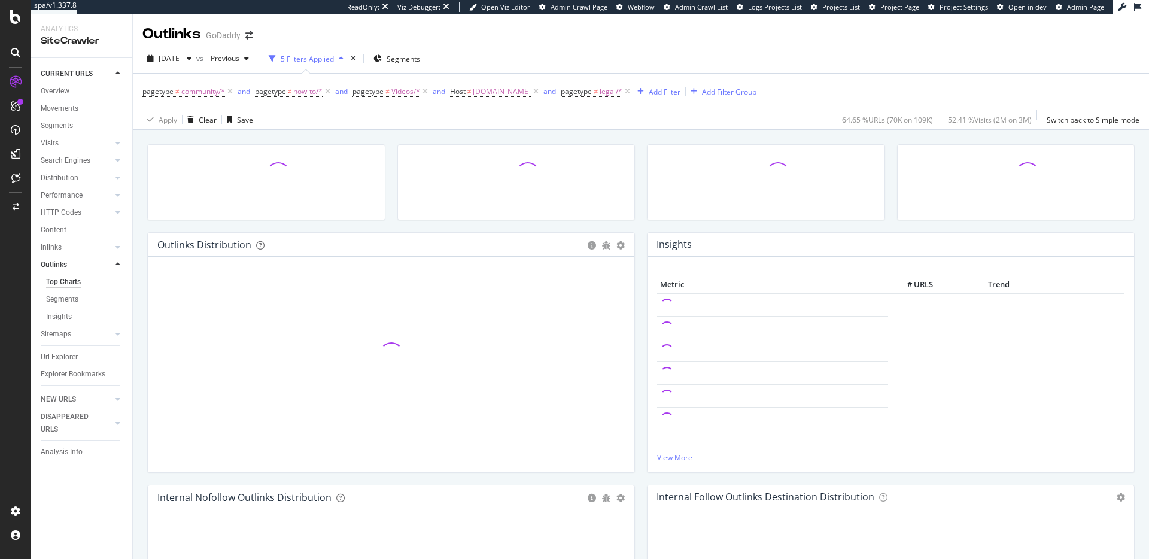
click at [322, 91] on span "how-to/*" at bounding box center [307, 91] width 29 height 17
click at [356, 59] on icon "times" at bounding box center [353, 58] width 5 height 7
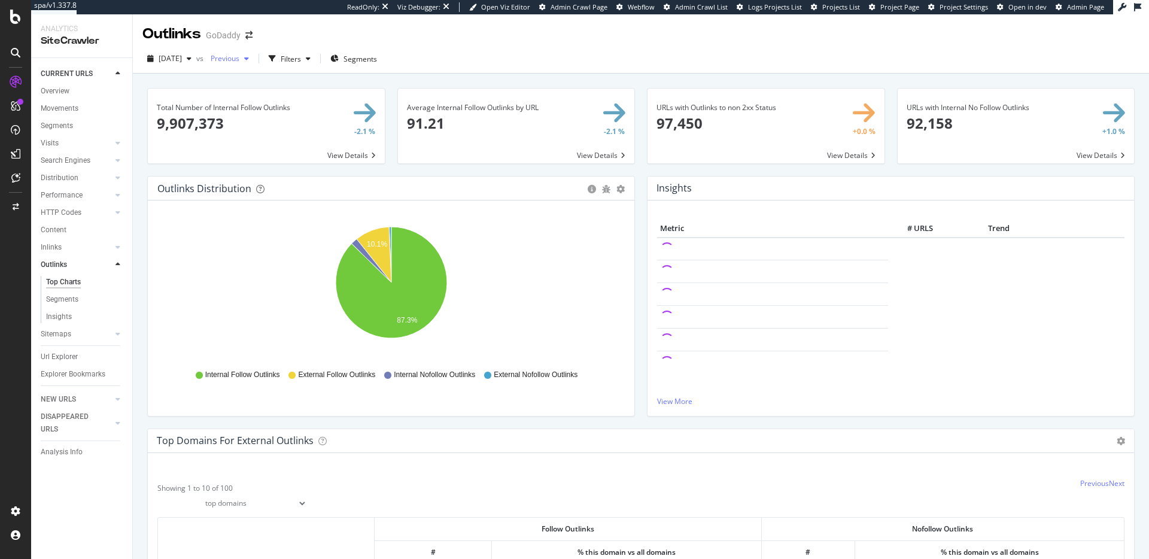
click at [254, 57] on div "button" at bounding box center [246, 58] width 14 height 7
click at [294, 145] on div "2025 Aug. 17th 110K URLs" at bounding box center [286, 146] width 106 height 11
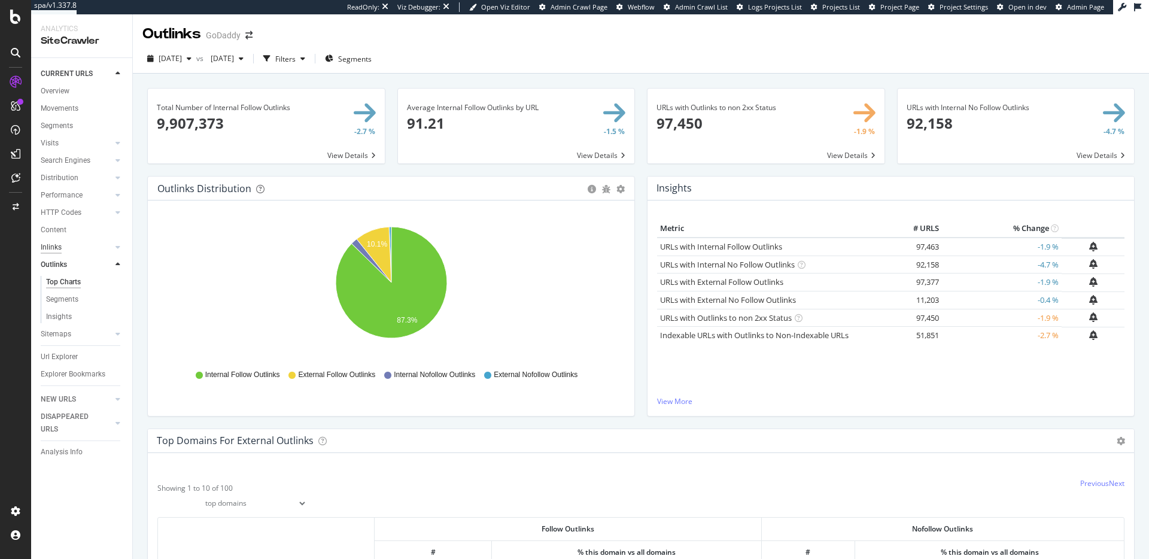
click at [54, 248] on div "Inlinks" at bounding box center [51, 247] width 21 height 13
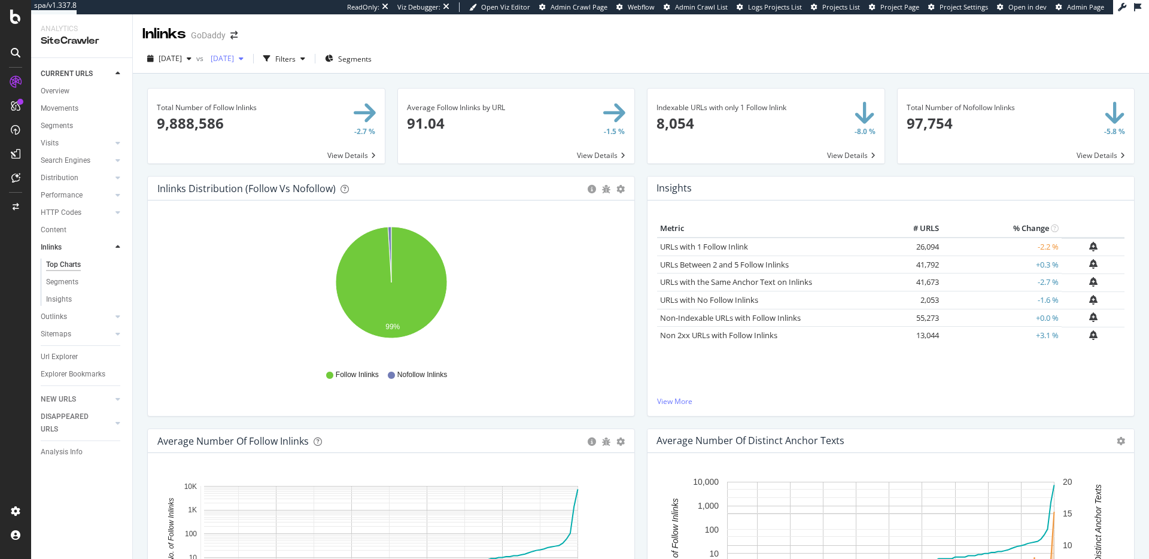
click at [234, 56] on span "2025 Aug. 17th" at bounding box center [220, 58] width 28 height 10
click at [264, 118] on div "2025 Aug. 24th" at bounding box center [265, 123] width 64 height 11
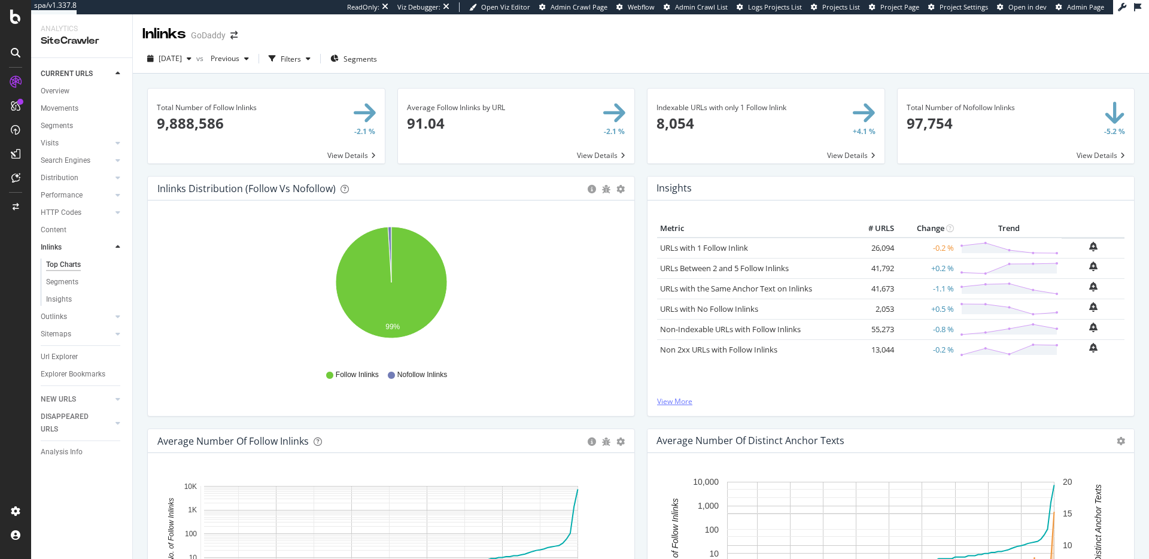
click at [673, 404] on link "View More" at bounding box center [890, 401] width 467 height 10
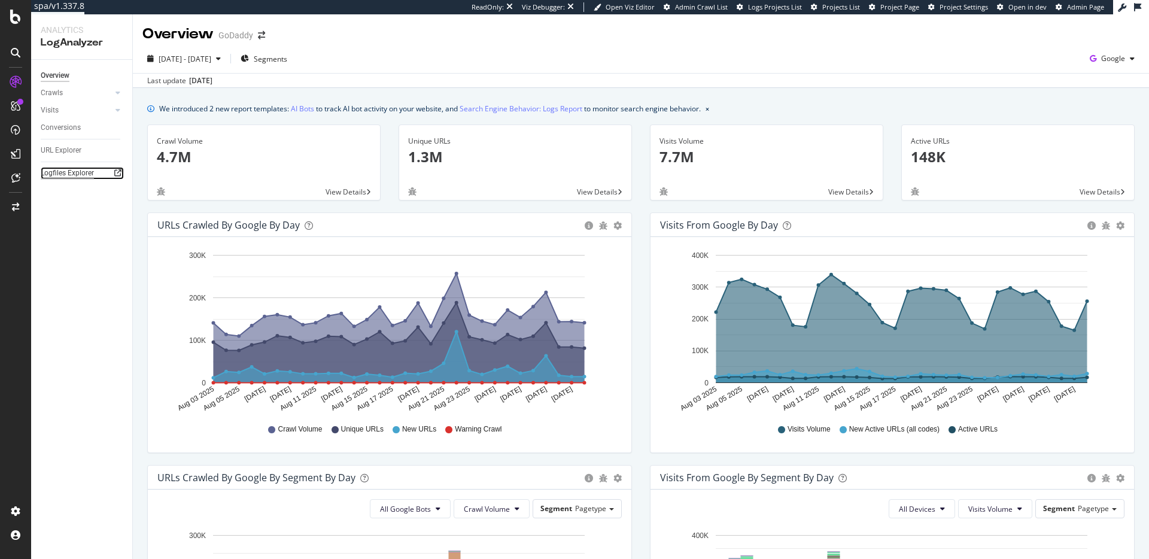
click at [63, 172] on div "Logfiles Explorer" at bounding box center [67, 173] width 53 height 13
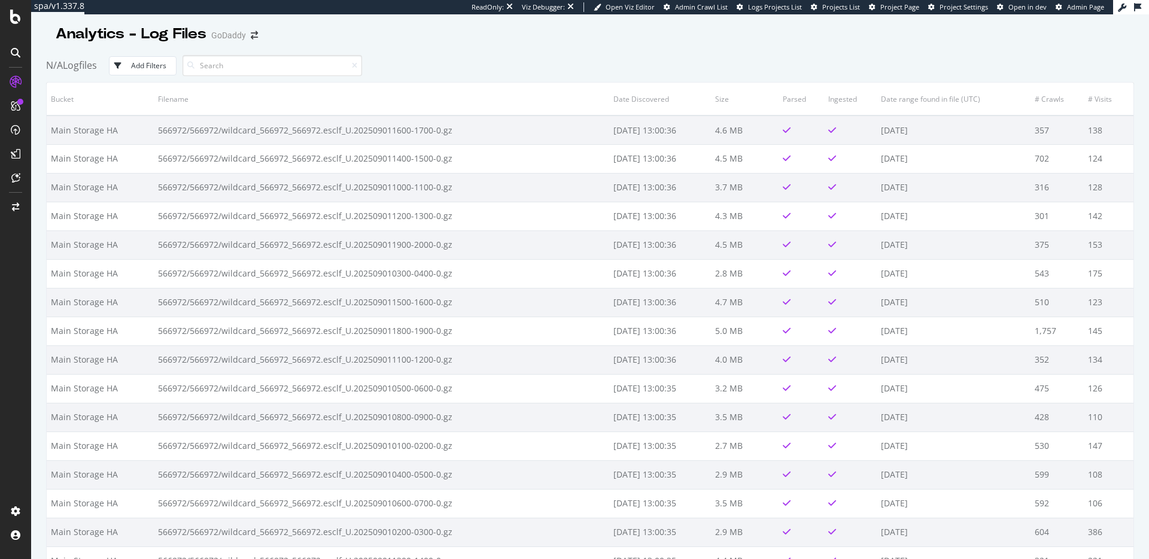
click at [911, 99] on th "Date range found in file (UTC)" at bounding box center [953, 99] width 153 height 33
click at [832, 99] on th "Ingested" at bounding box center [850, 99] width 53 height 33
click at [735, 96] on th "Size" at bounding box center [745, 99] width 68 height 33
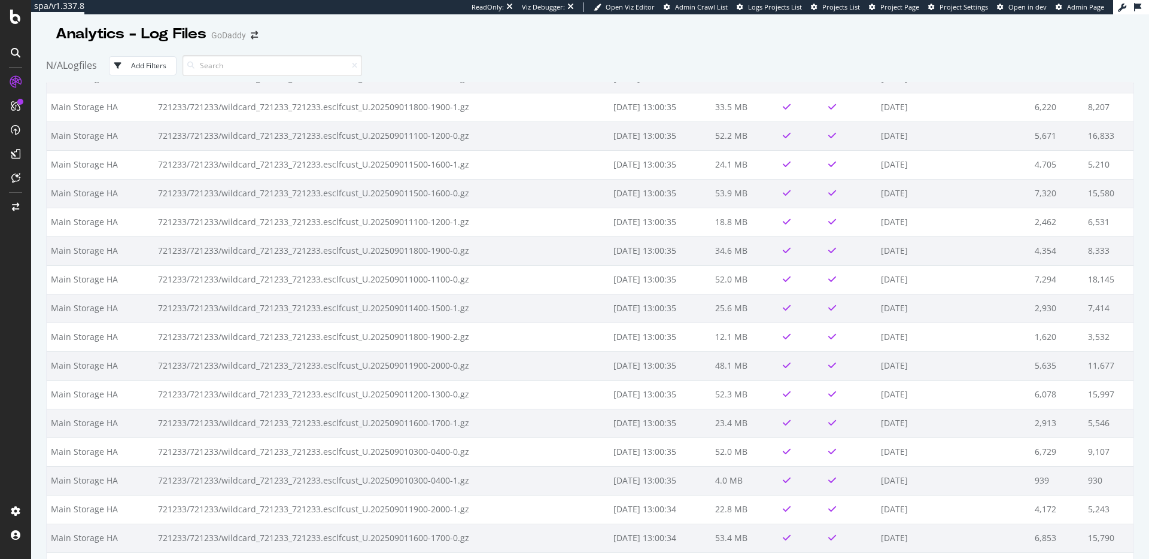
scroll to position [1848, 0]
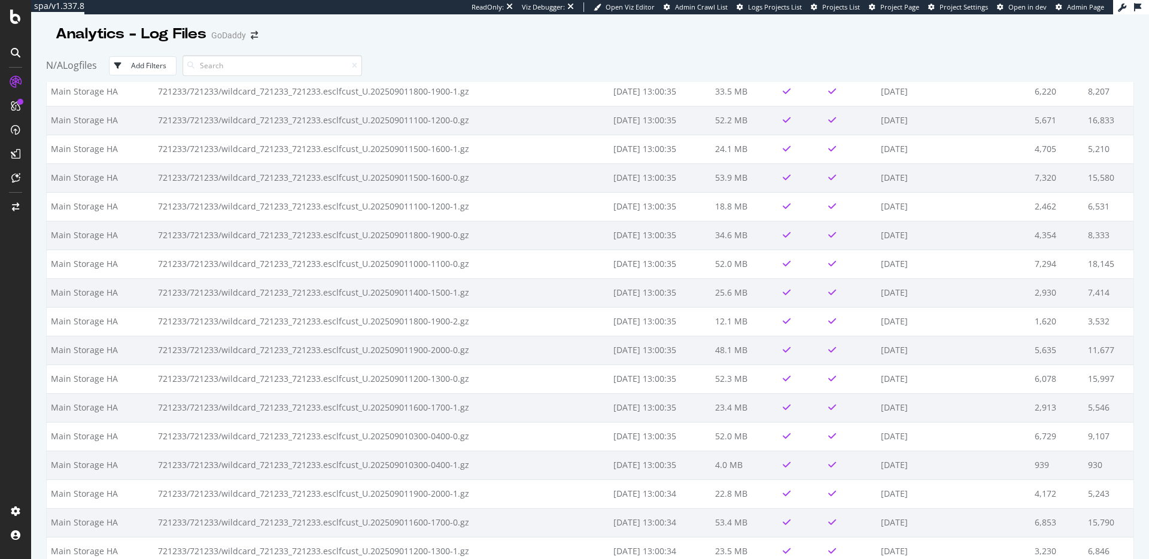
click at [126, 72] on button "Add Filters" at bounding box center [143, 65] width 68 height 19
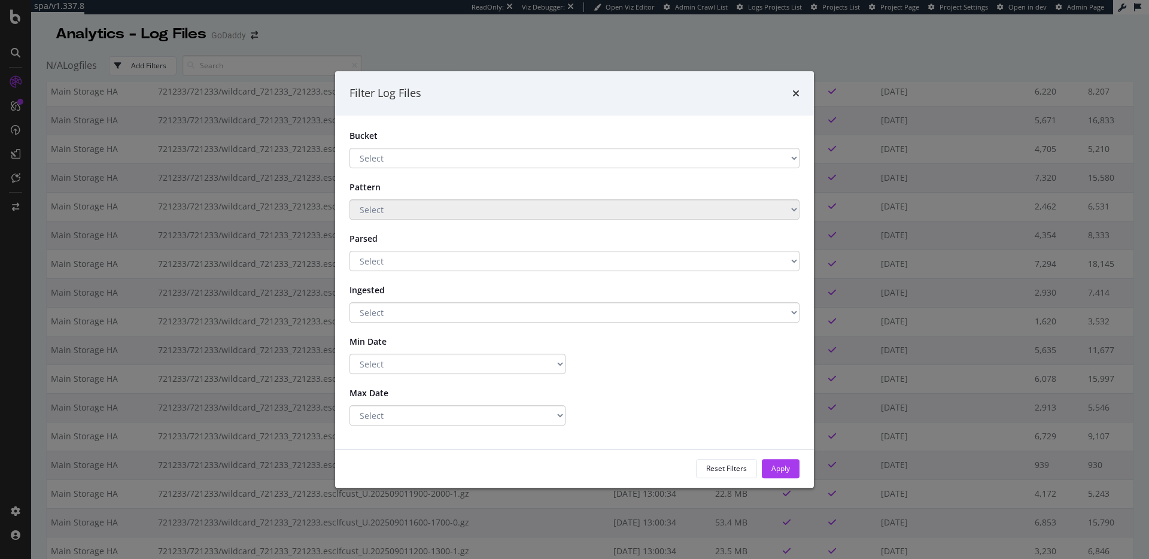
click at [429, 157] on select "Select Main Storage HA S3 - Backup" at bounding box center [574, 158] width 450 height 20
click at [443, 354] on select "Select Greater Than or equals Less Than or equals Equals" at bounding box center [457, 364] width 216 height 20
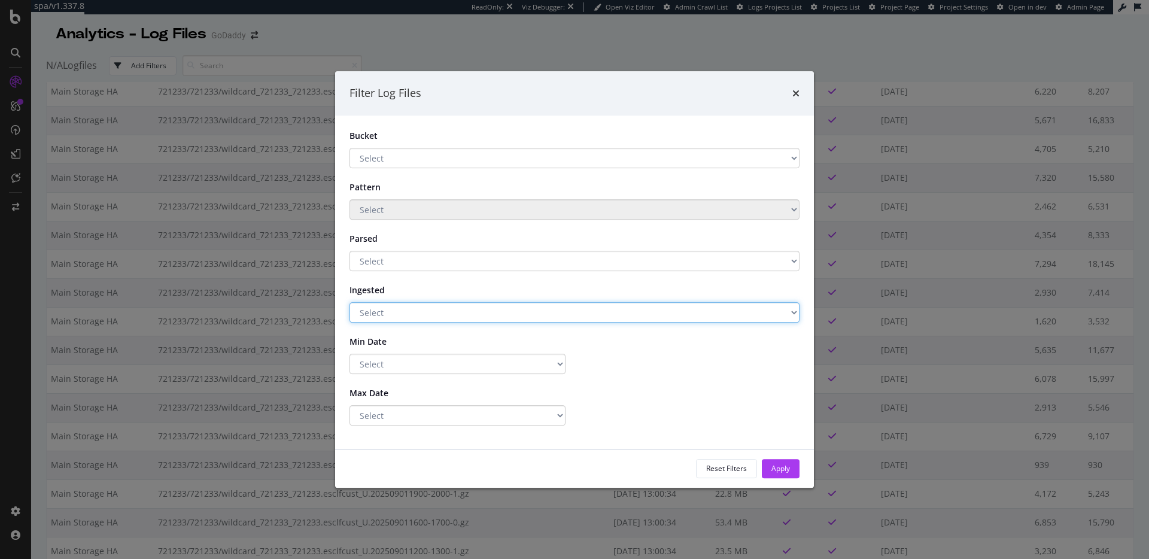
click at [479, 312] on select "Select Yes No" at bounding box center [574, 312] width 450 height 20
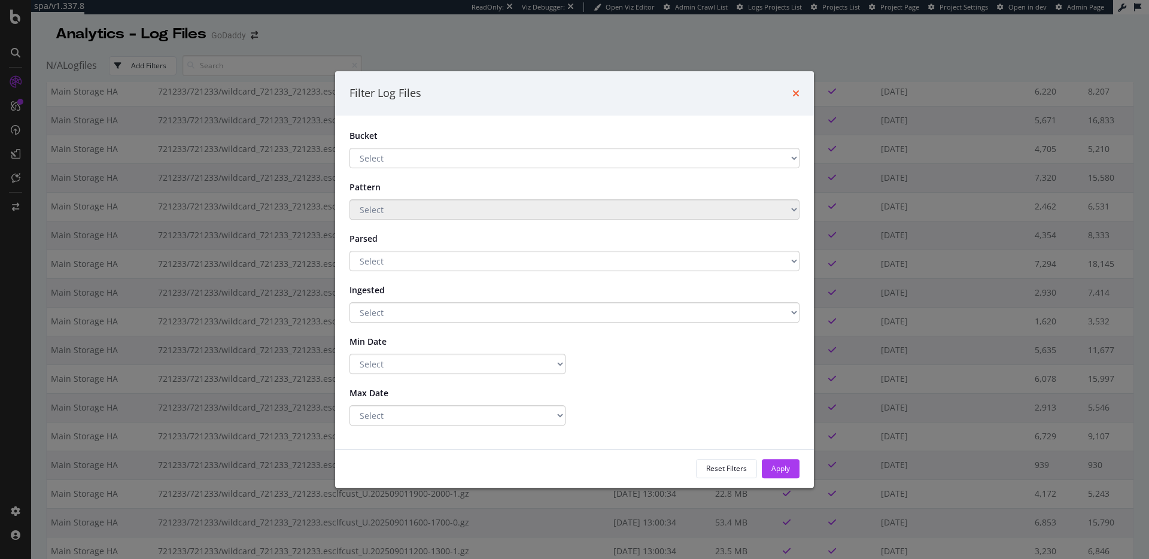
click at [792, 89] on icon "times" at bounding box center [795, 94] width 7 height 10
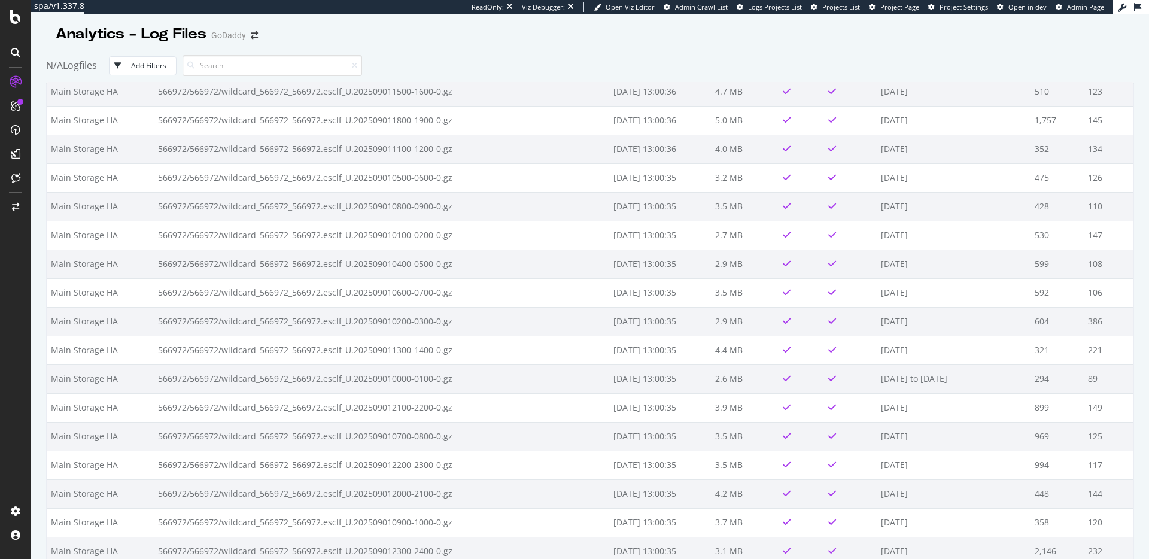
scroll to position [0, 0]
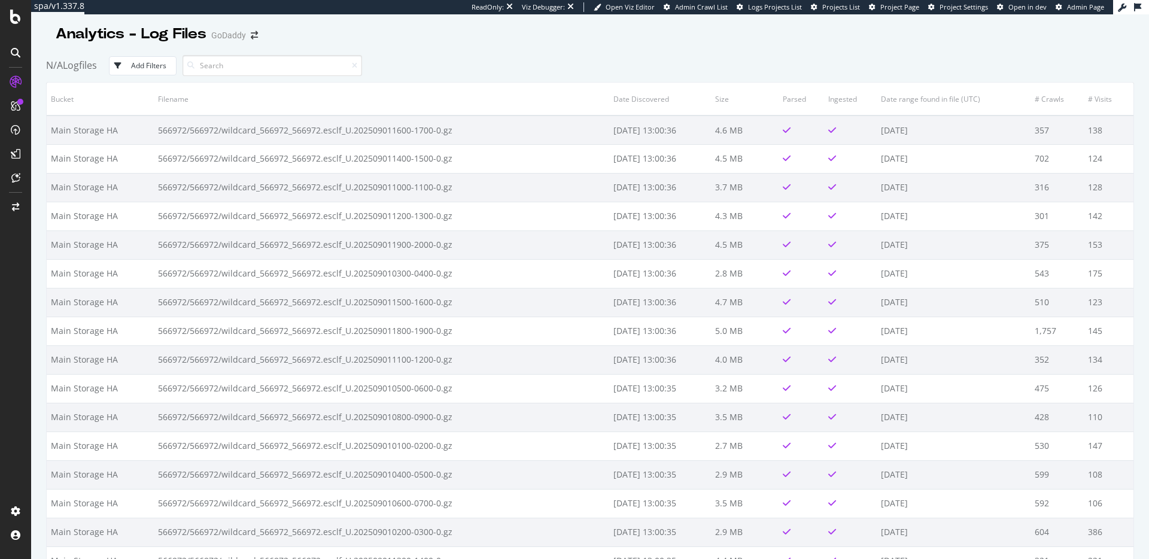
click at [163, 69] on div "Add Filters" at bounding box center [148, 65] width 35 height 10
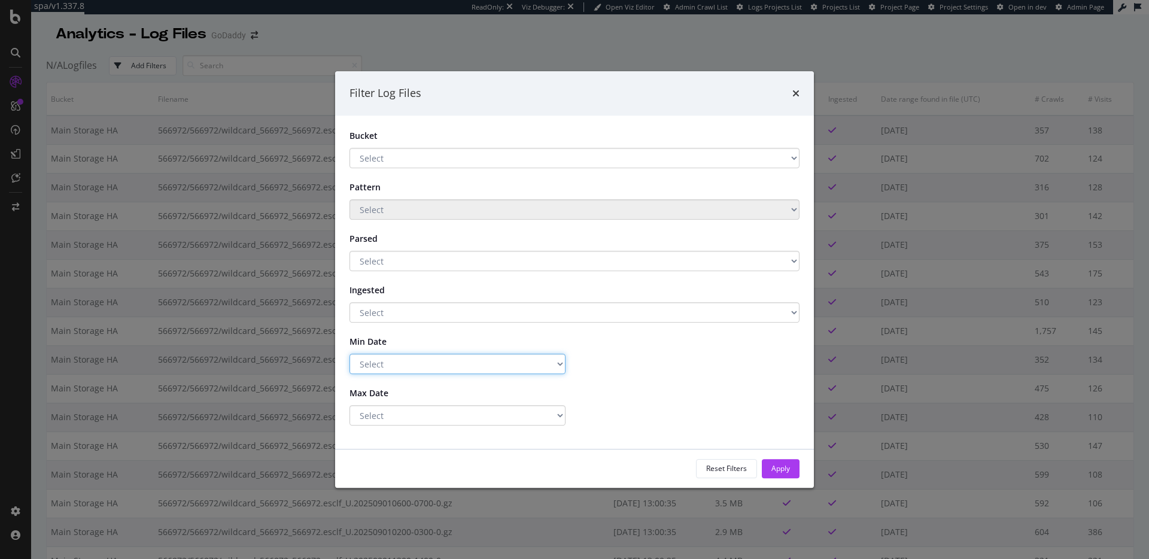
click at [422, 361] on select "Select Greater Than or equals Less Than or equals Equals" at bounding box center [457, 364] width 216 height 20
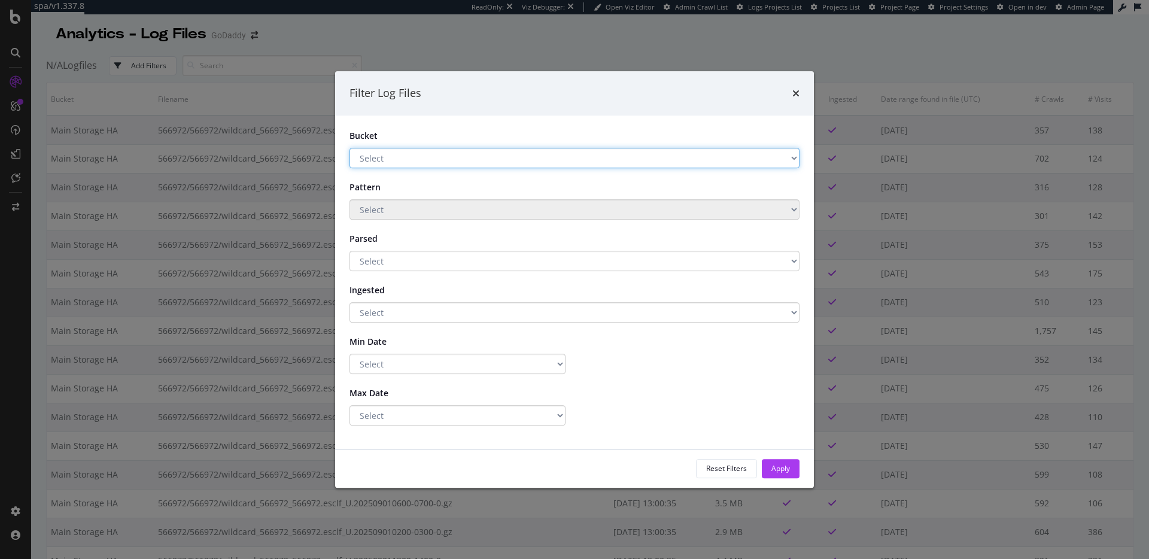
click at [433, 153] on select "Select Main Storage HA S3 - Backup" at bounding box center [574, 158] width 450 height 20
select select "1a9bd08f-4814-4403-b9f8-48b28c265688"
click at [349, 148] on select "Select Main Storage HA S3 - Backup" at bounding box center [574, 158] width 450 height 20
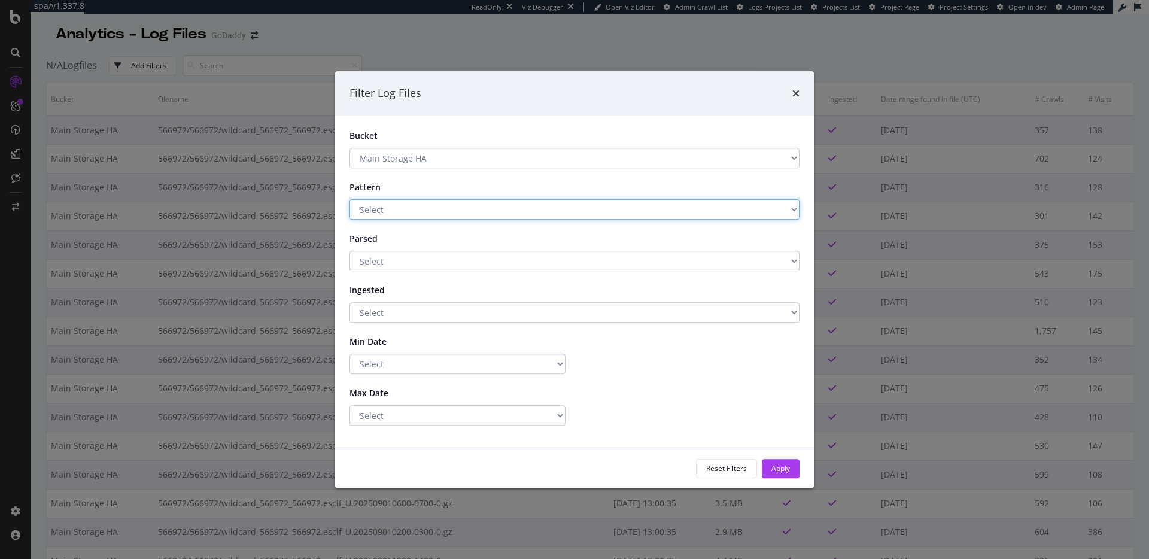
click at [440, 204] on select "Select .*\.gz$ Has a Pattern No Pattern" at bounding box center [574, 209] width 450 height 20
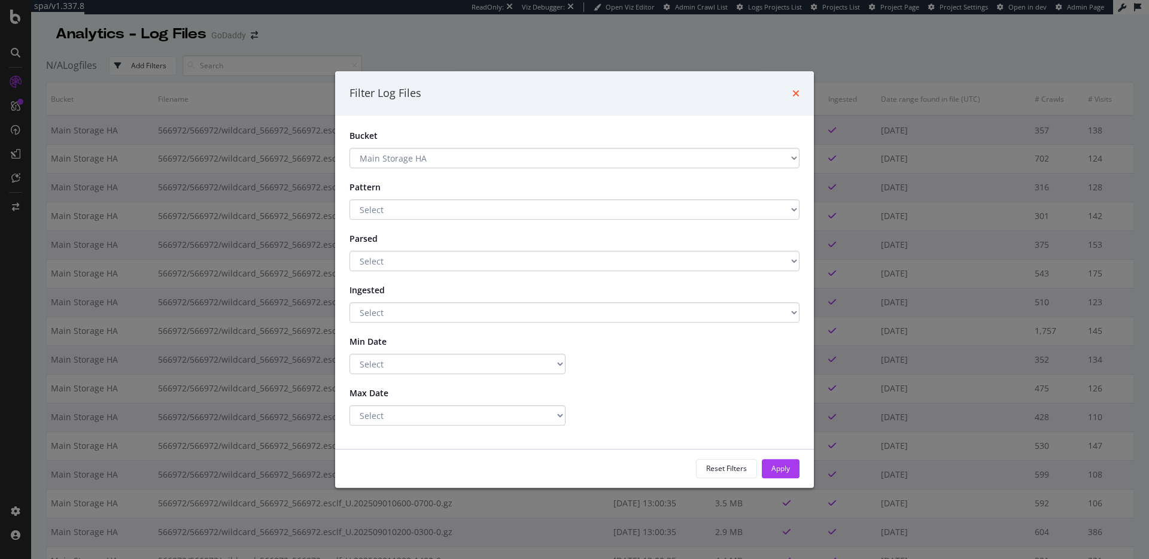
click at [795, 91] on icon "times" at bounding box center [795, 94] width 7 height 10
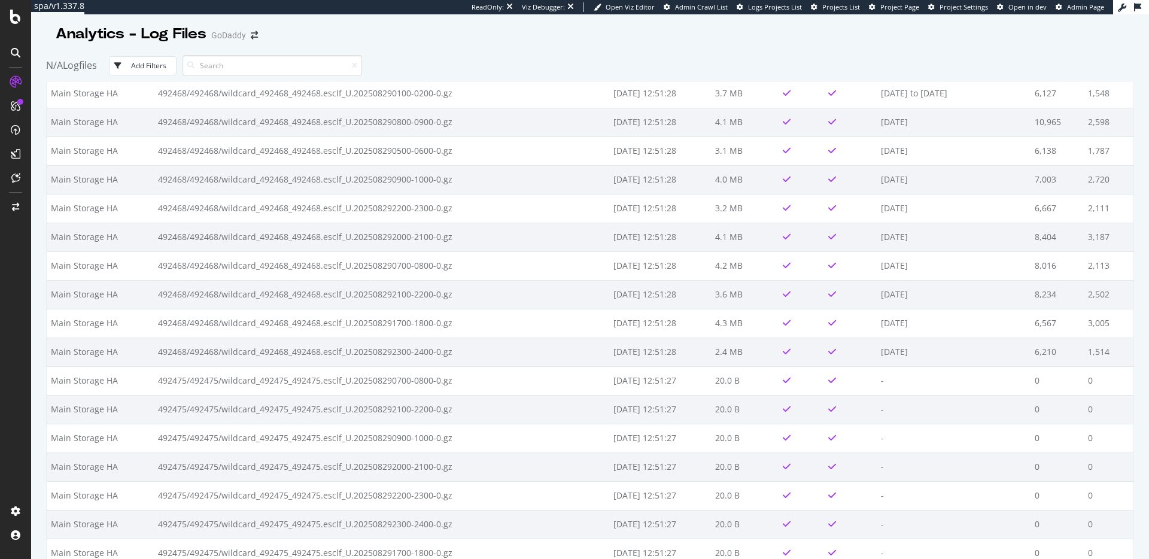
scroll to position [51729, 0]
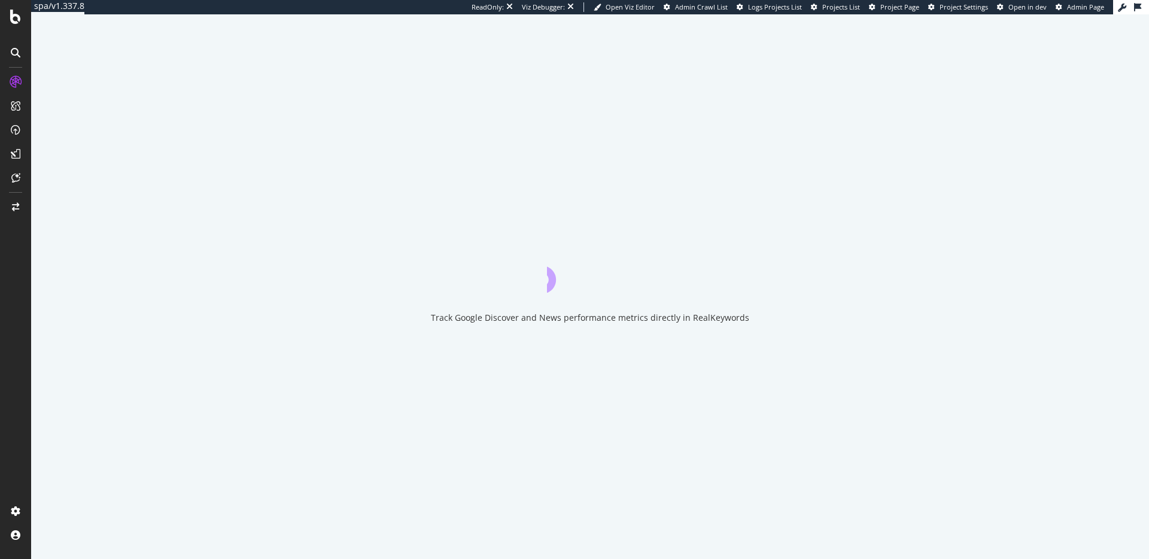
click at [67, 92] on div "Track Google Discover and News performance metrics directly in RealKeywords" at bounding box center [590, 286] width 1118 height 544
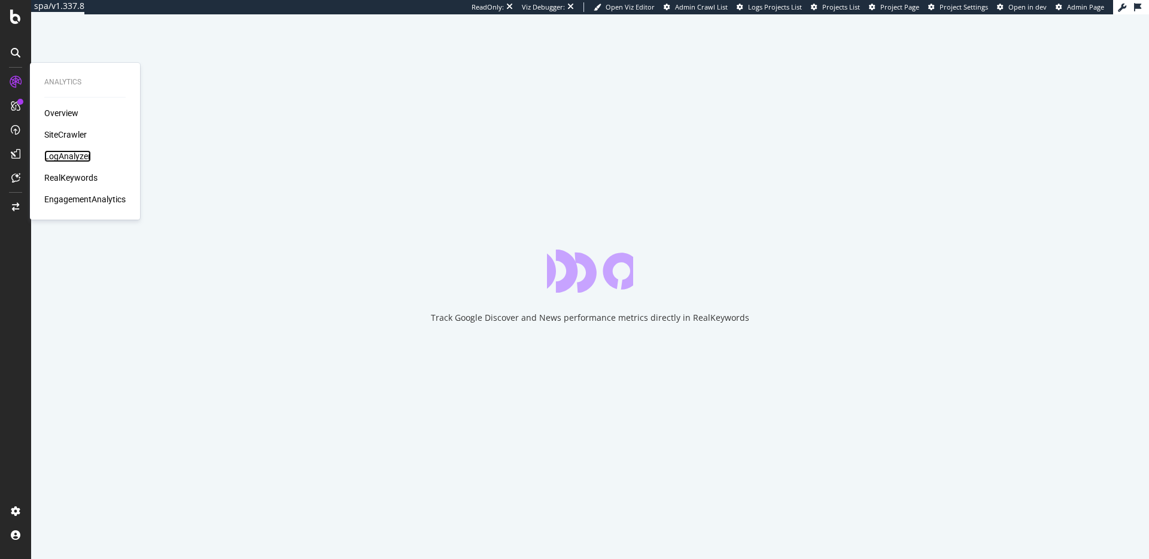
click at [63, 151] on div "LogAnalyzer" at bounding box center [67, 156] width 47 height 12
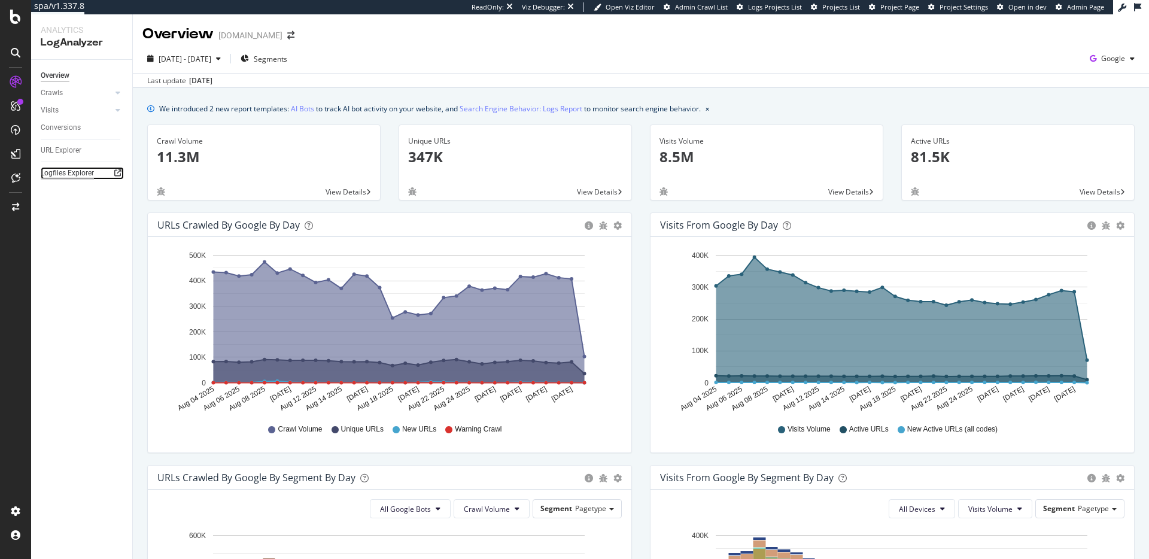
click at [68, 169] on div "Logfiles Explorer" at bounding box center [67, 173] width 53 height 13
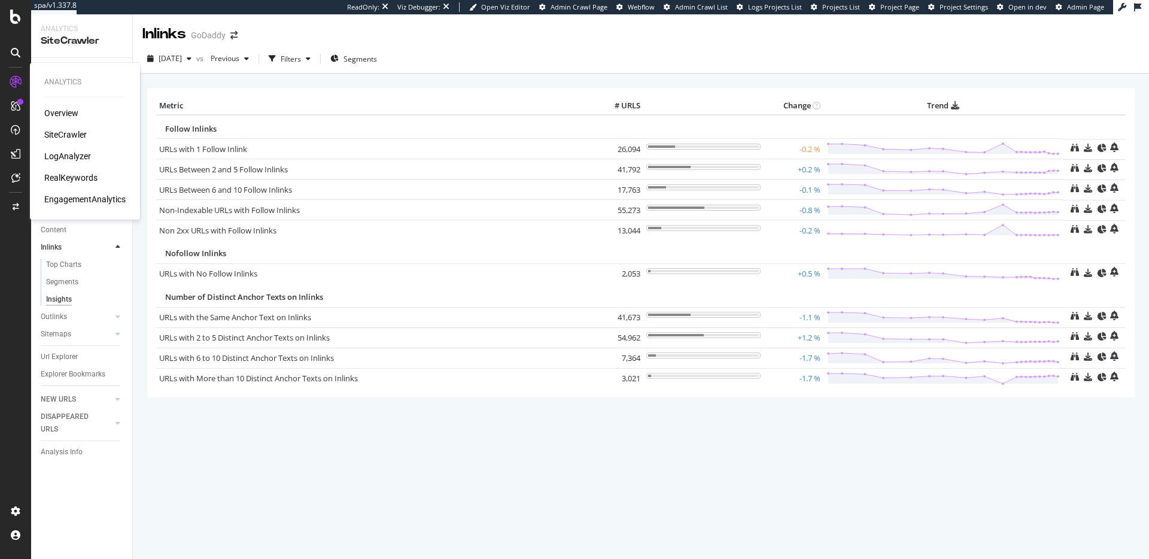
click at [54, 130] on div "SiteCrawler" at bounding box center [65, 135] width 42 height 12
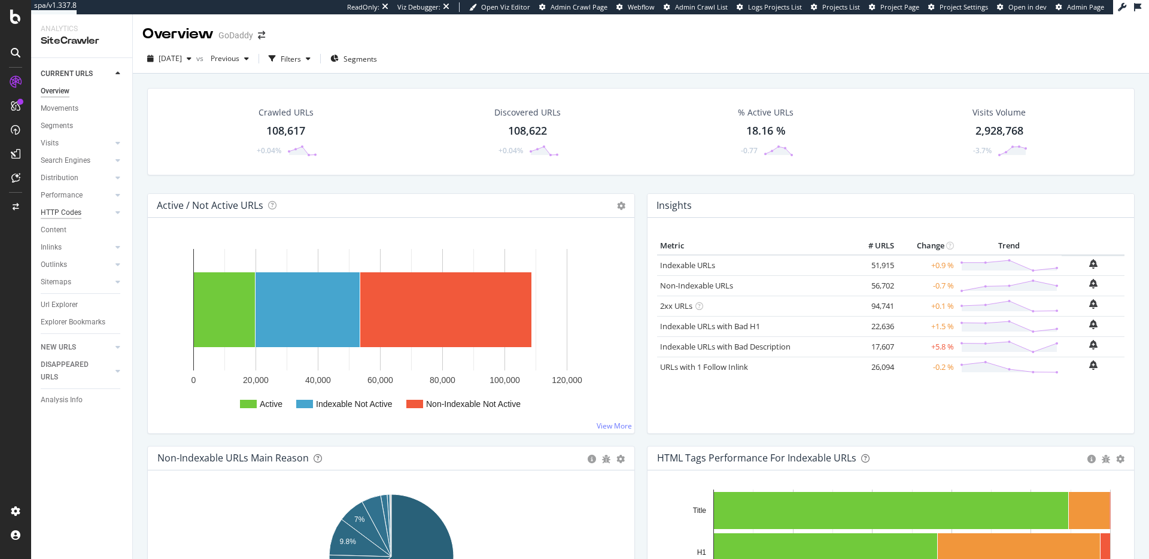
click at [50, 209] on div "HTTP Codes" at bounding box center [61, 212] width 41 height 13
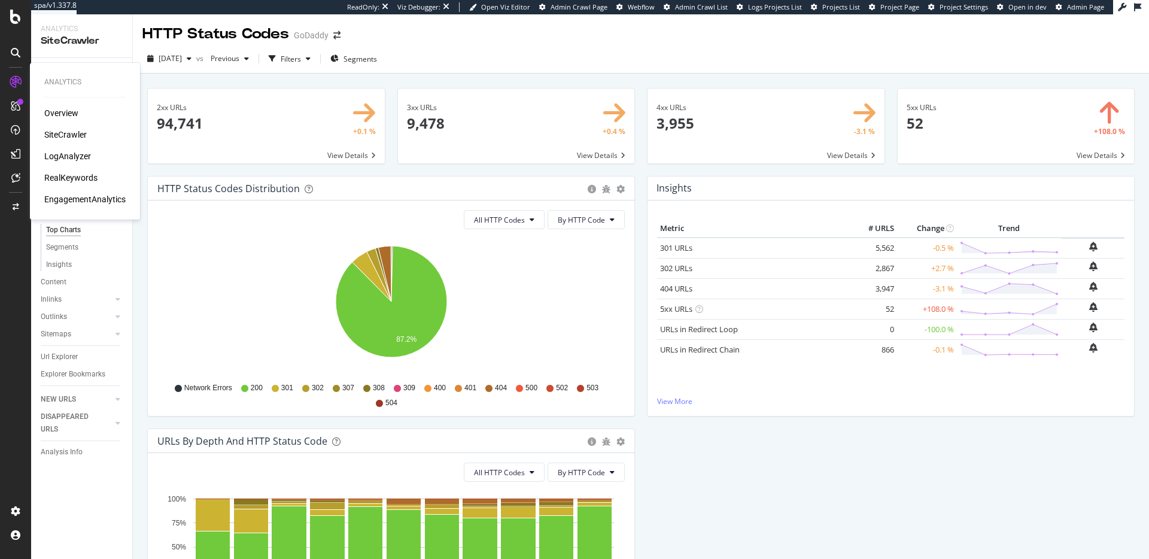
click at [87, 175] on div "RealKeywords" at bounding box center [70, 178] width 53 height 12
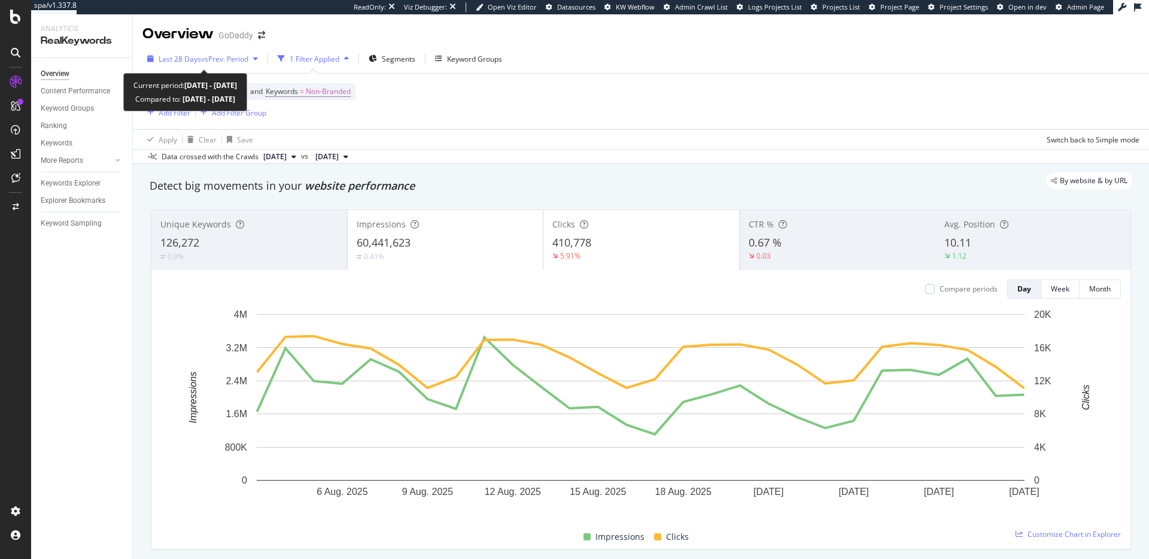
click at [227, 59] on span "vs Prev. Period" at bounding box center [224, 59] width 47 height 10
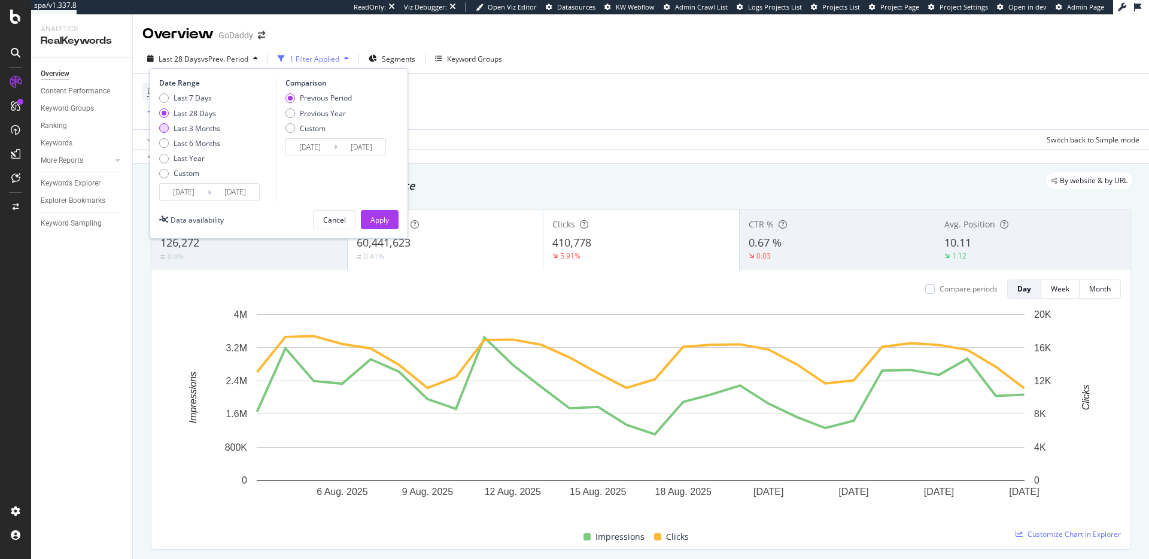
click at [208, 127] on div "Last 3 Months" at bounding box center [197, 128] width 47 height 10
type input "[DATE]"
click at [376, 217] on div "Apply" at bounding box center [379, 220] width 19 height 10
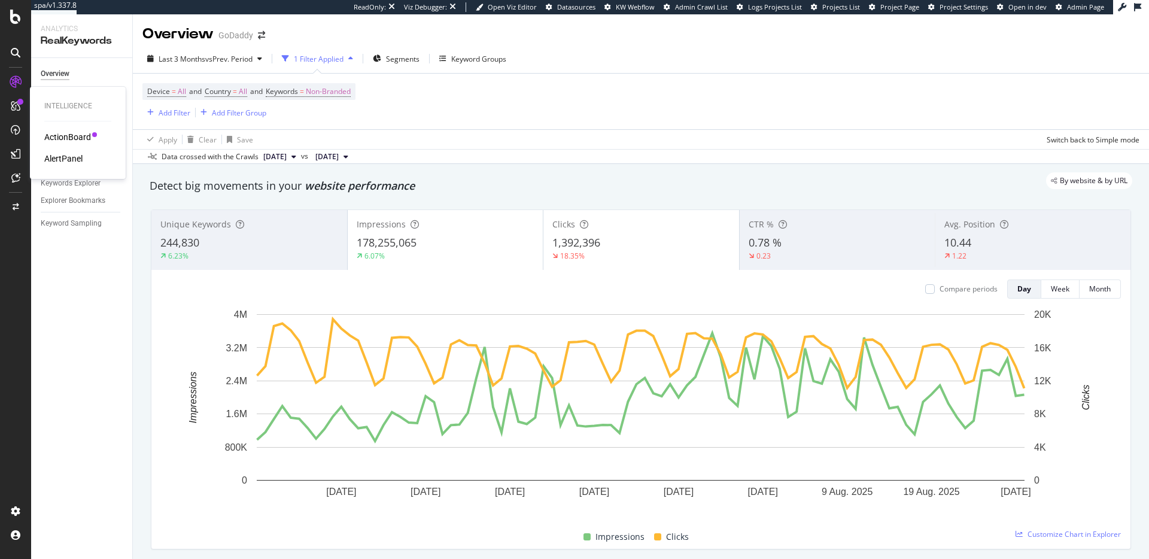
click at [67, 137] on div "ActionBoard" at bounding box center [67, 137] width 47 height 12
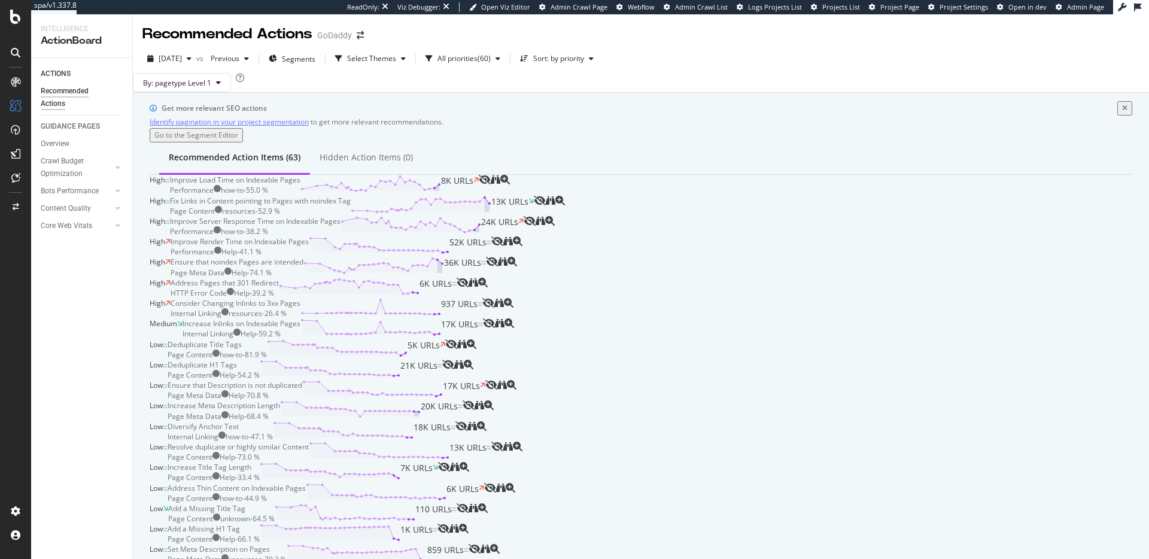
scroll to position [87, 0]
